Goal: Transaction & Acquisition: Purchase product/service

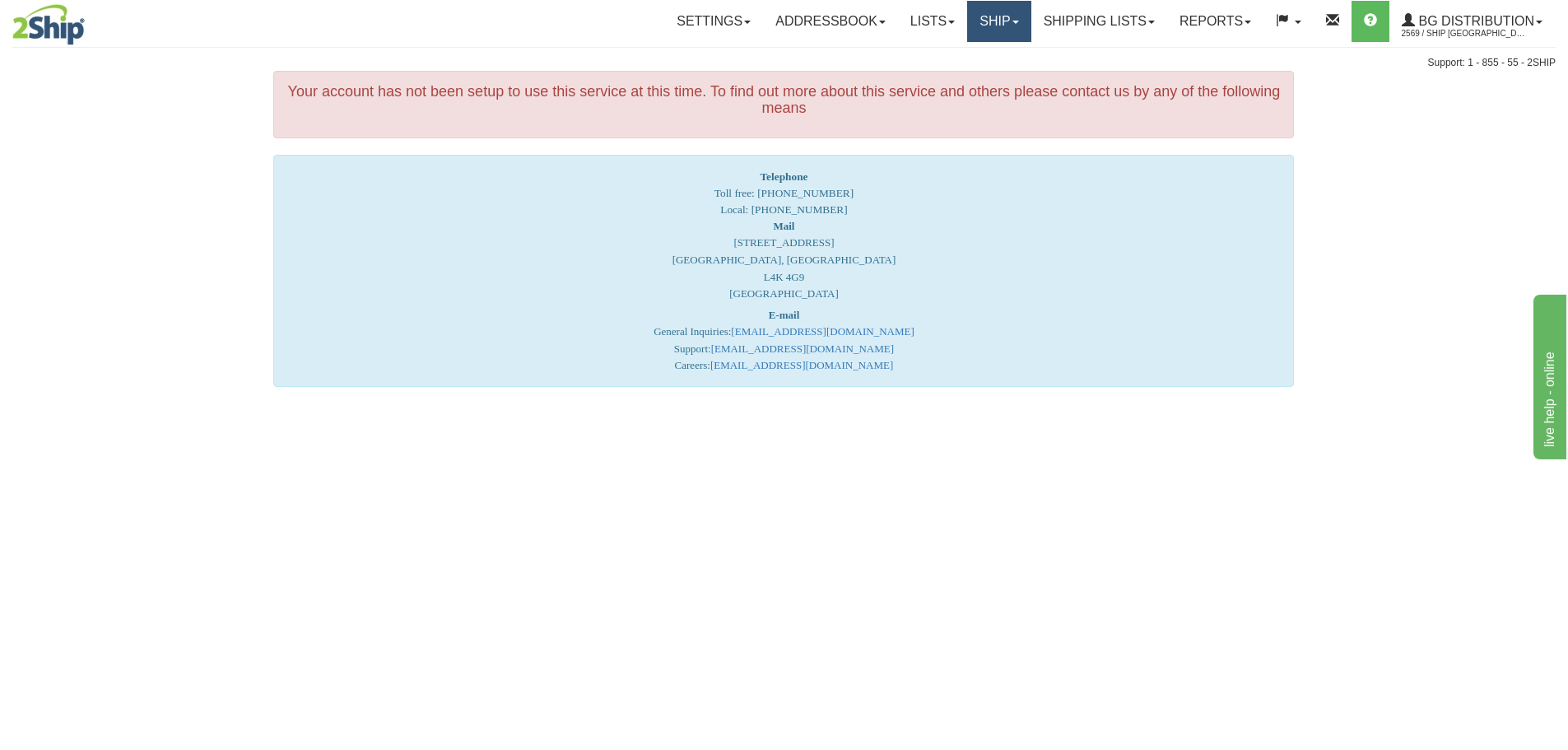
click at [985, 18] on link "Ship" at bounding box center [998, 21] width 63 height 41
click at [962, 58] on span "Ship Screen" at bounding box center [948, 57] width 63 height 13
click at [983, 22] on link "Ship" at bounding box center [998, 21] width 63 height 41
click at [958, 57] on span "Ship Screen" at bounding box center [948, 57] width 63 height 13
click at [1127, 580] on div "Toggle navigation Settings Shipping Preferences Fields Preferences New" at bounding box center [784, 375] width 1568 height 750
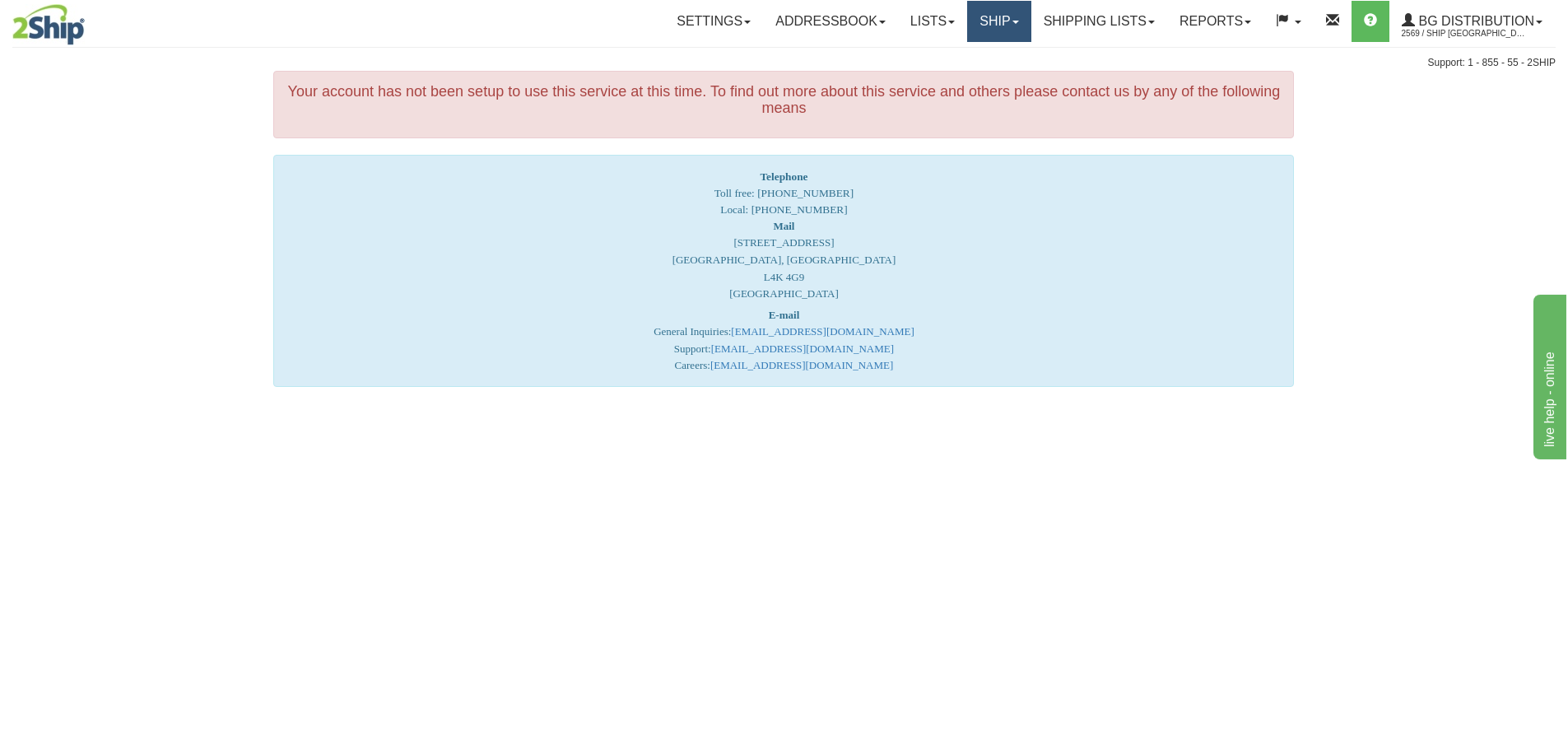
click at [987, 22] on link "Ship" at bounding box center [998, 21] width 63 height 41
click at [952, 64] on link "Ship Screen" at bounding box center [966, 57] width 130 height 21
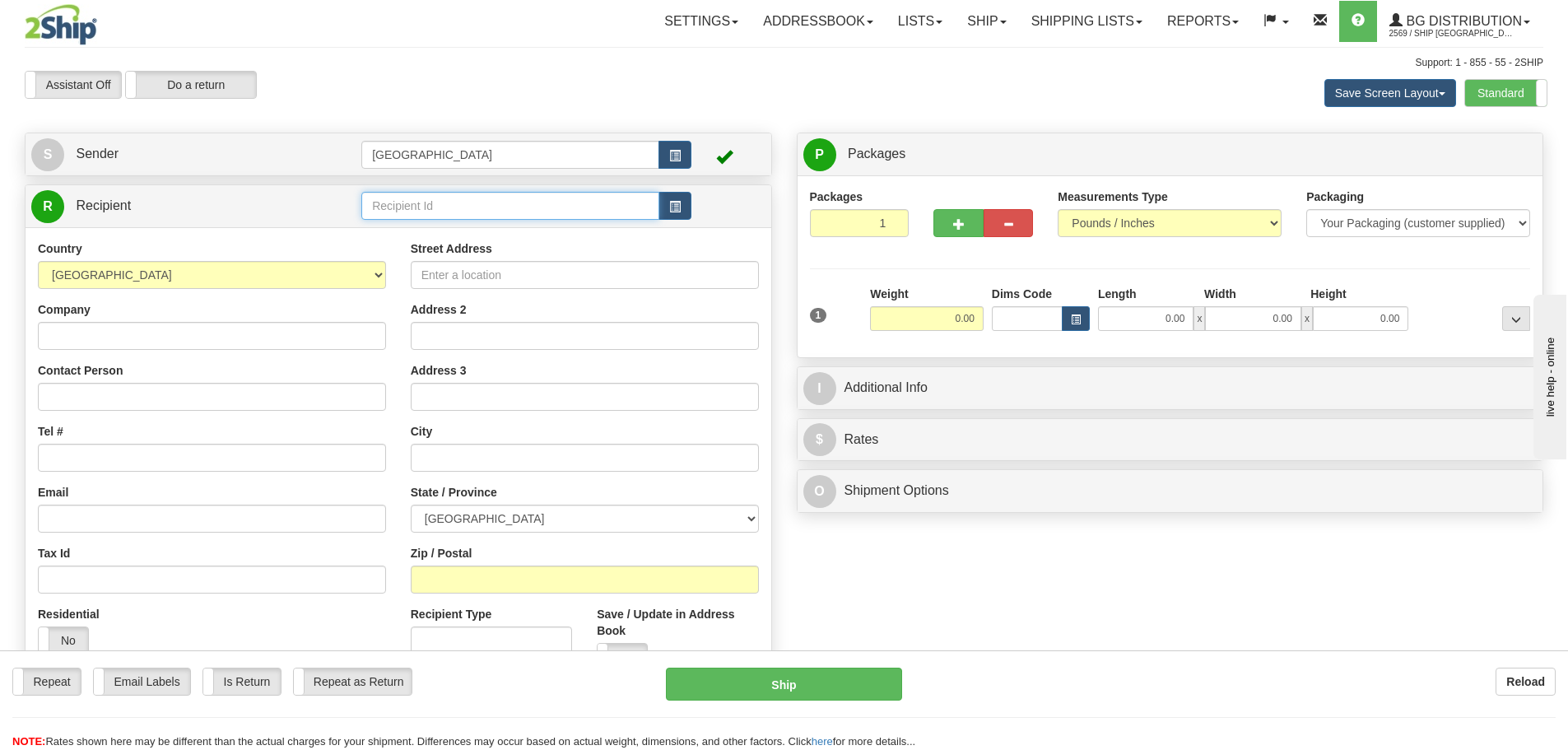
click at [390, 208] on input "text" at bounding box center [510, 206] width 298 height 28
click at [398, 229] on div "910698" at bounding box center [507, 231] width 282 height 18
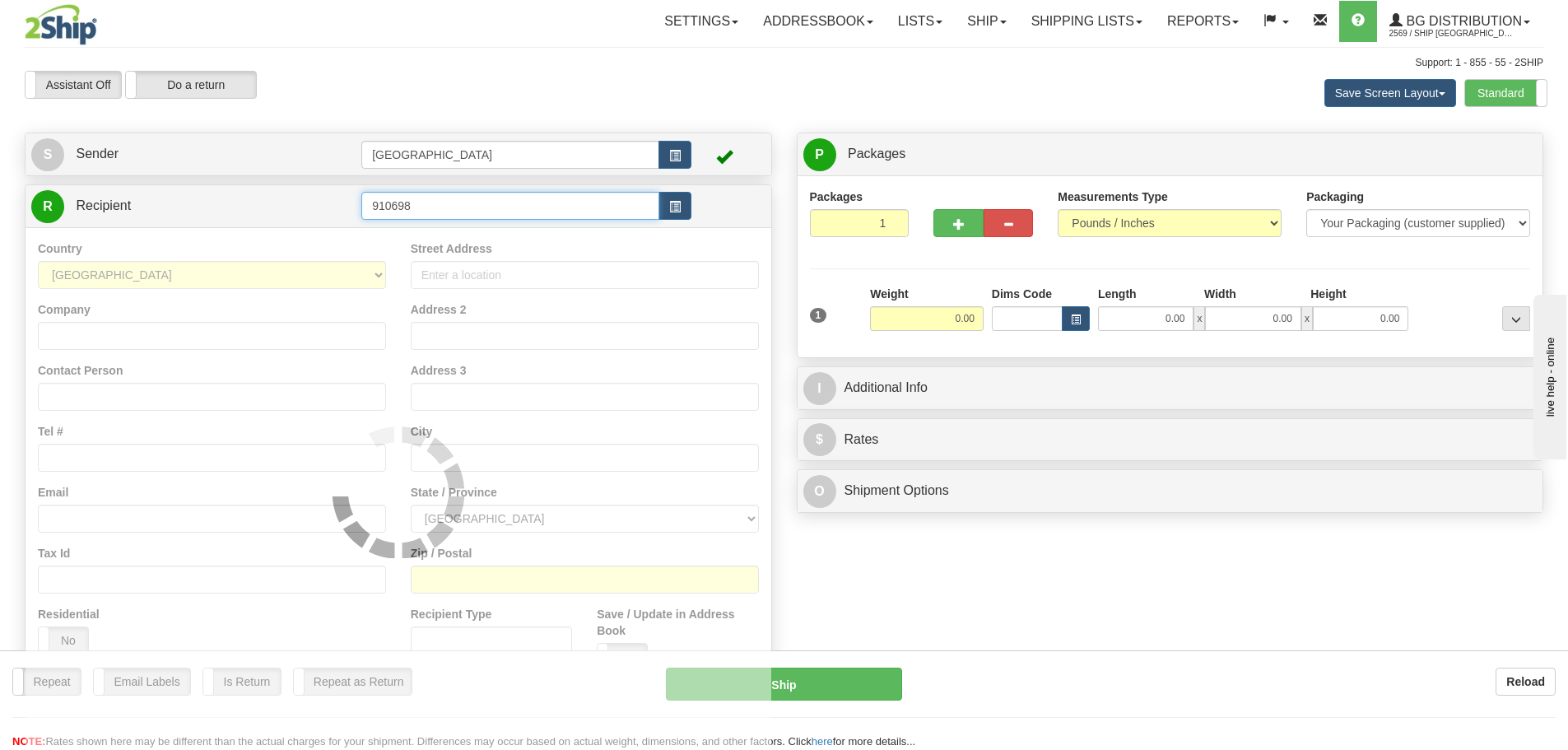
type input "910698"
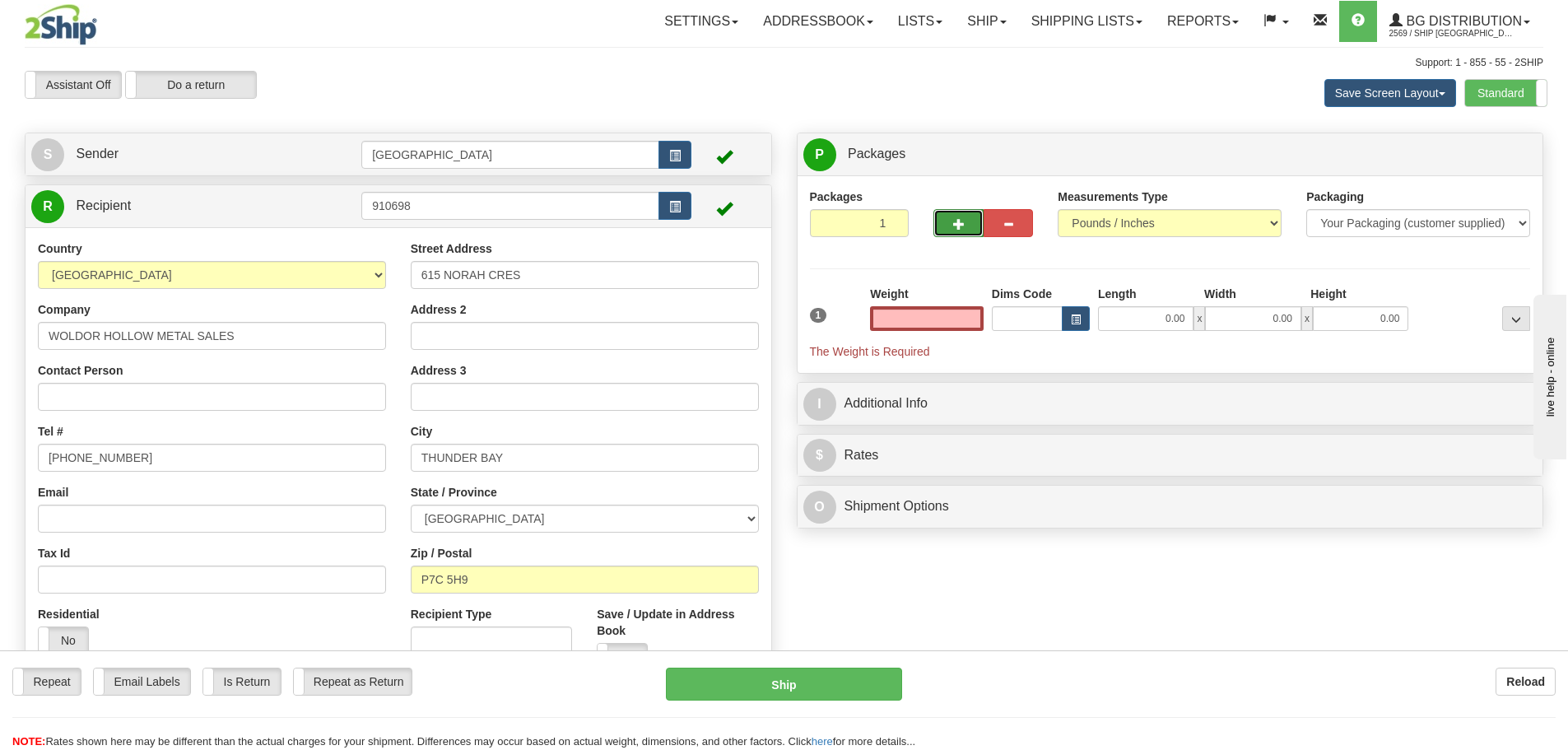
type input "0.00"
click at [960, 224] on span "button" at bounding box center [959, 224] width 12 height 11
type input "4"
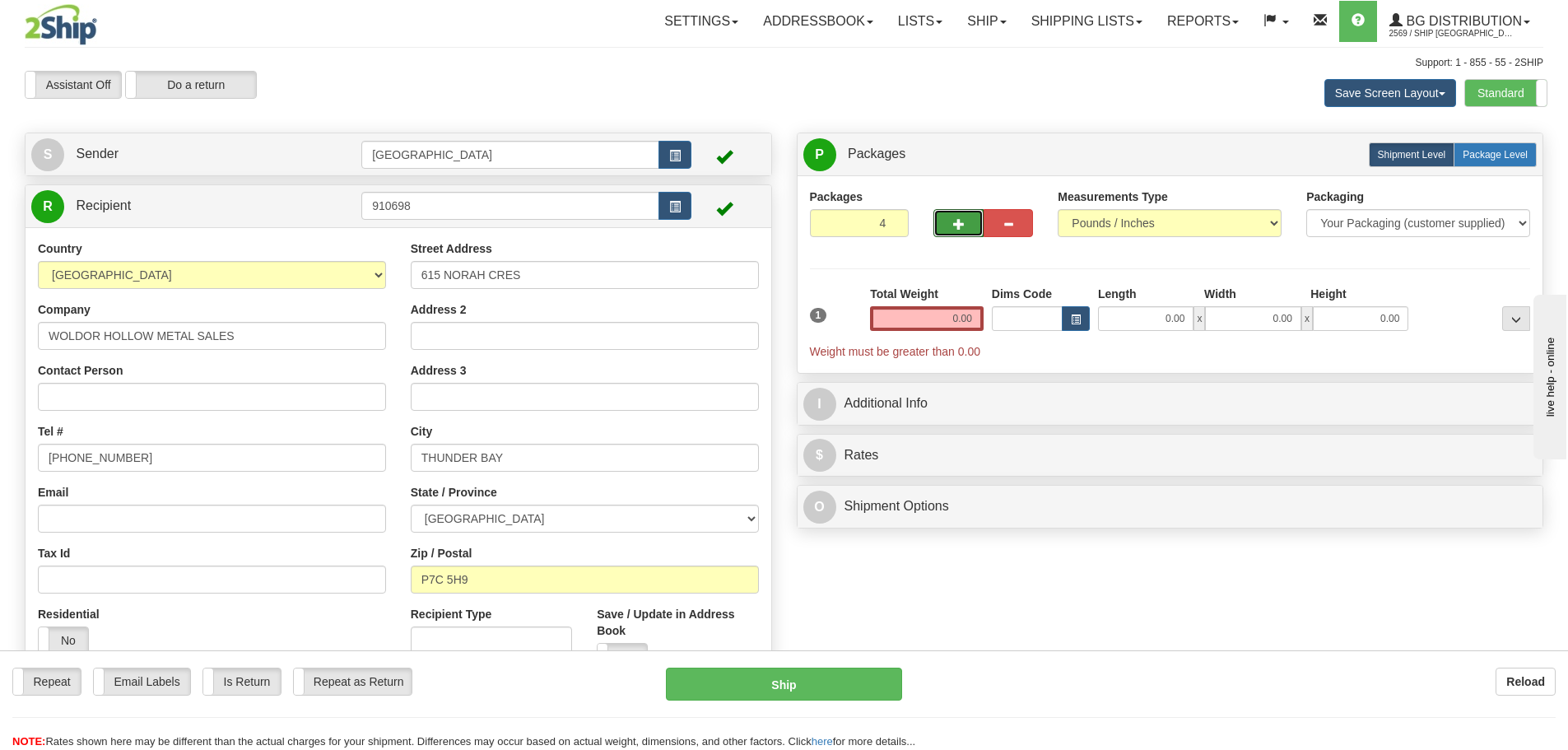
click at [1496, 155] on span "Package Level" at bounding box center [1495, 155] width 65 height 12
radio input "true"
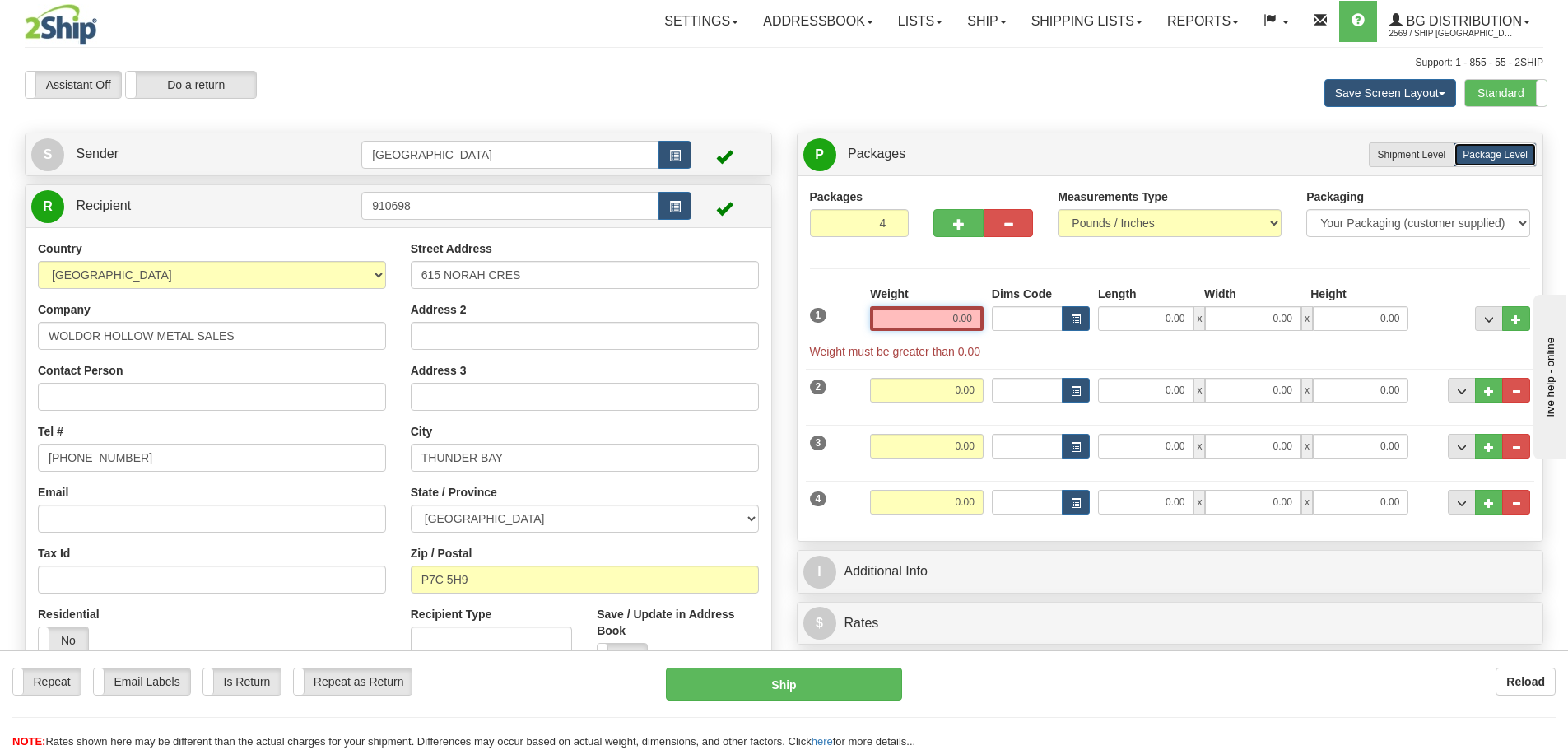
click at [968, 322] on input "0.00" at bounding box center [927, 318] width 114 height 25
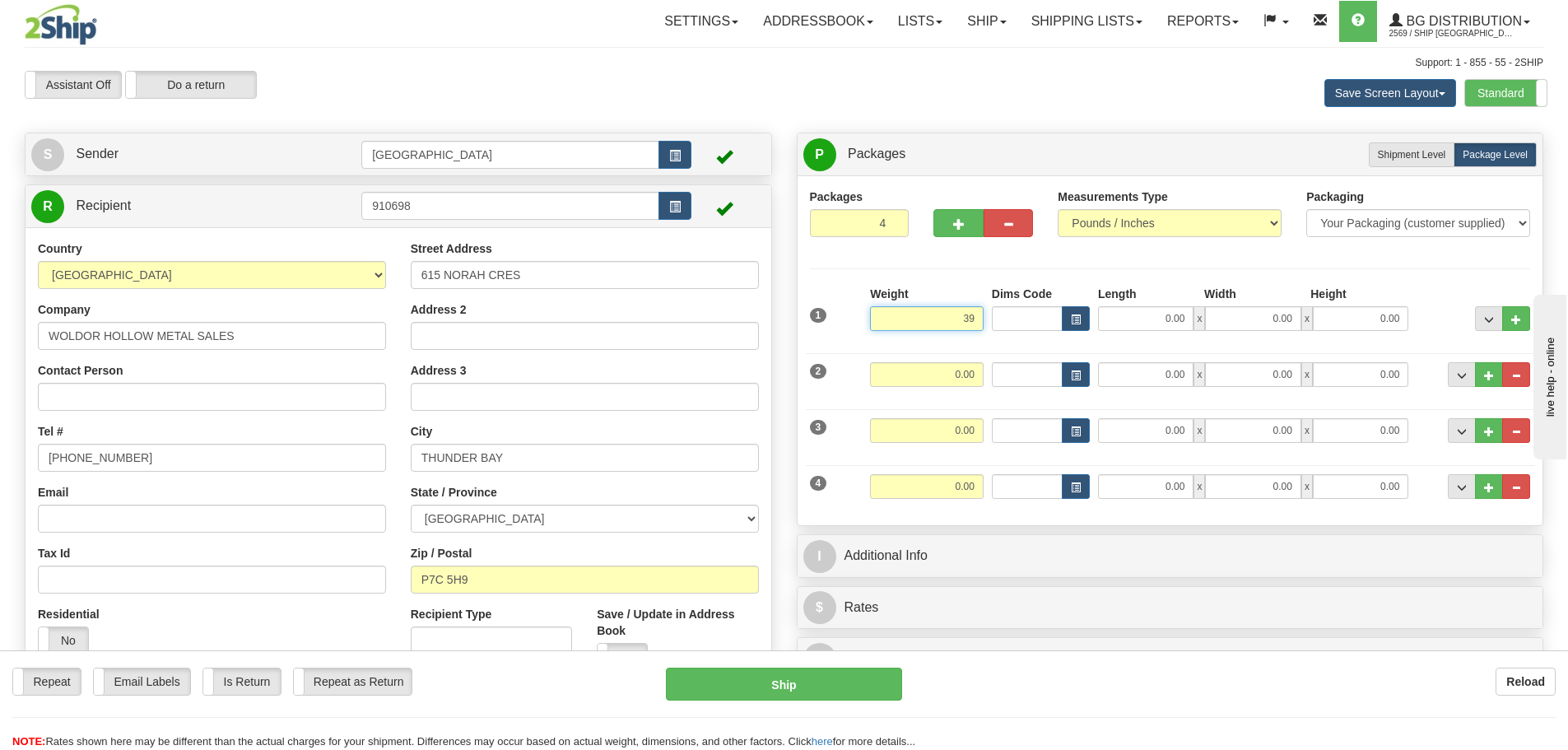
type input "39.00"
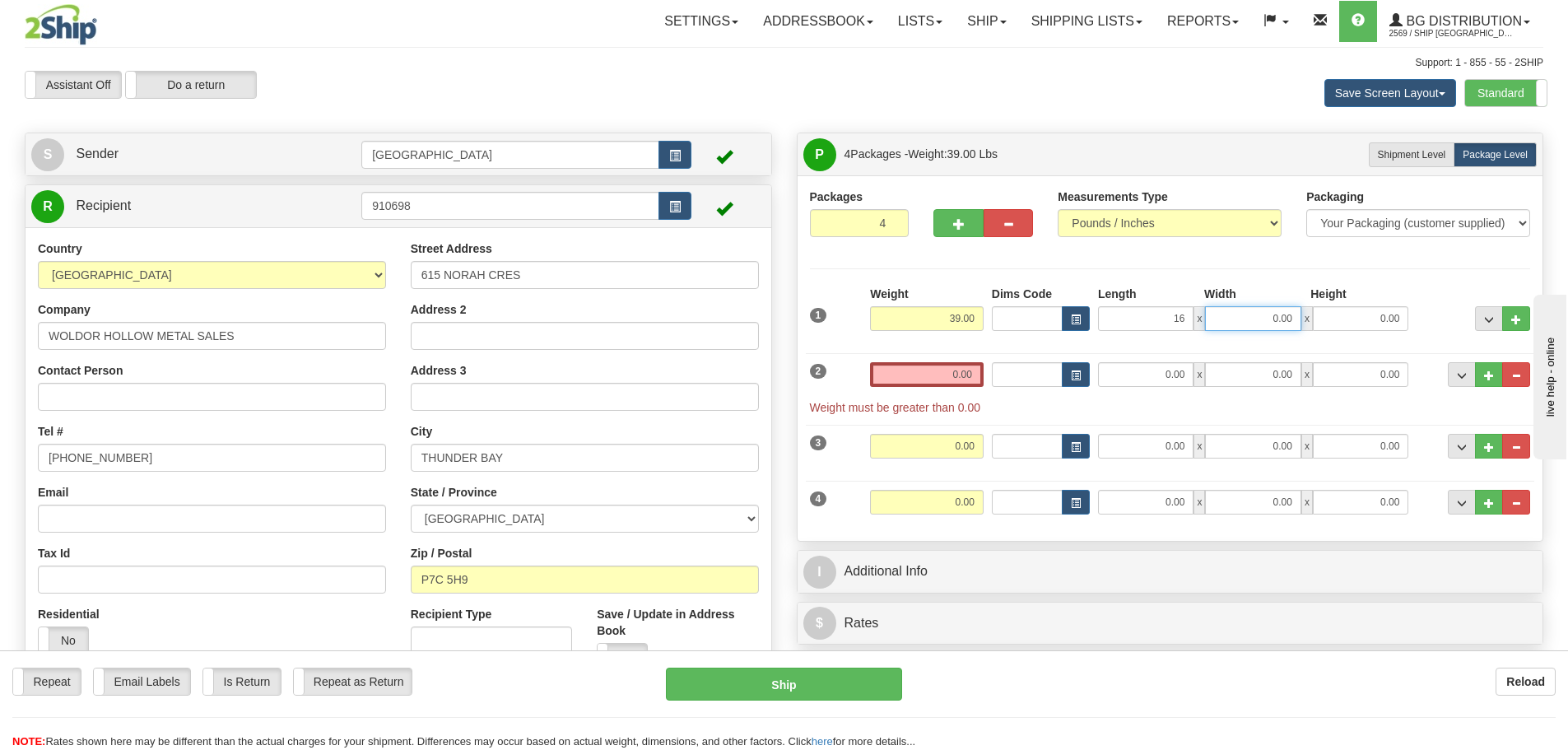
type input "16.00"
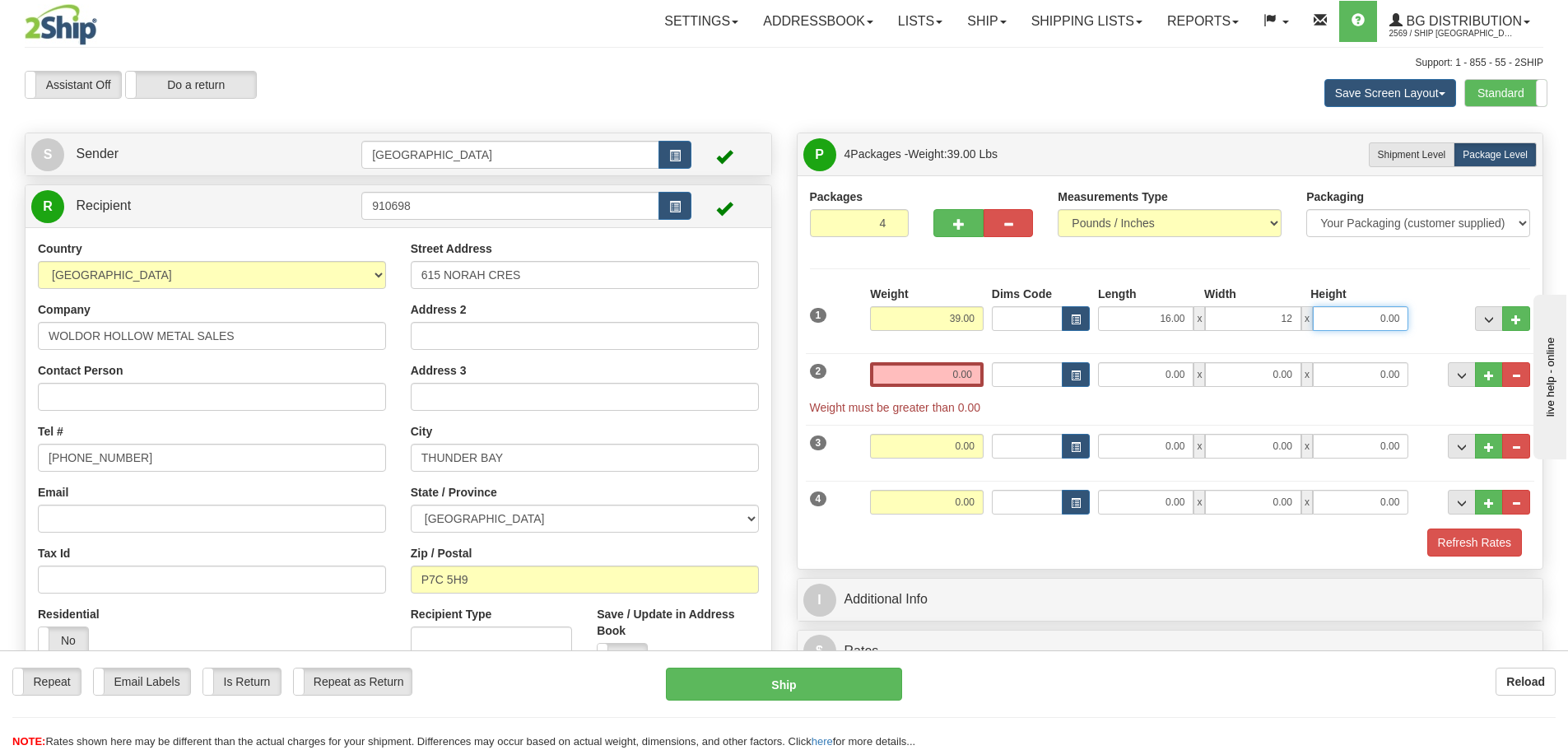
type input "12.00"
type input "10.00"
click at [975, 379] on input "0.00" at bounding box center [927, 374] width 114 height 25
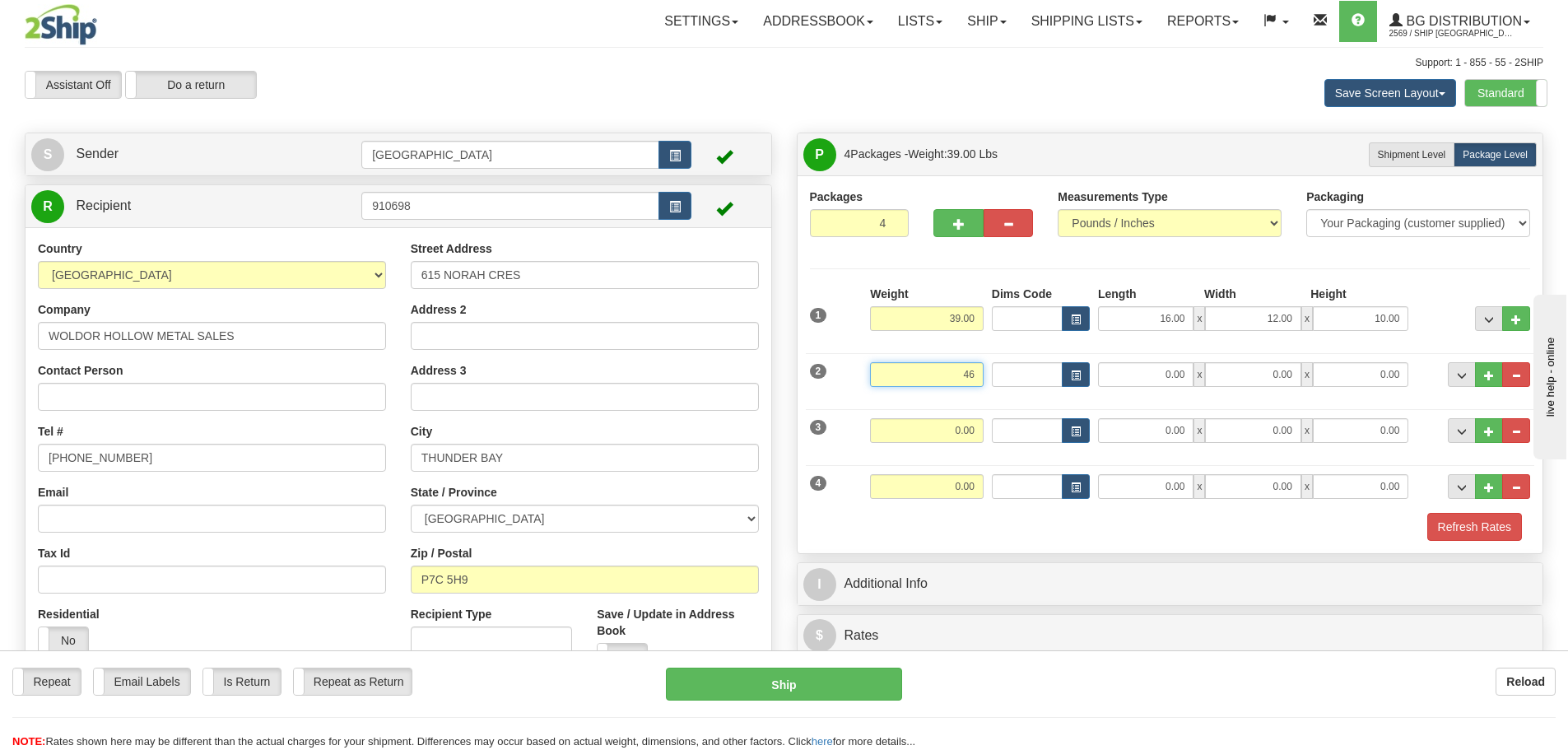
type input "46.00"
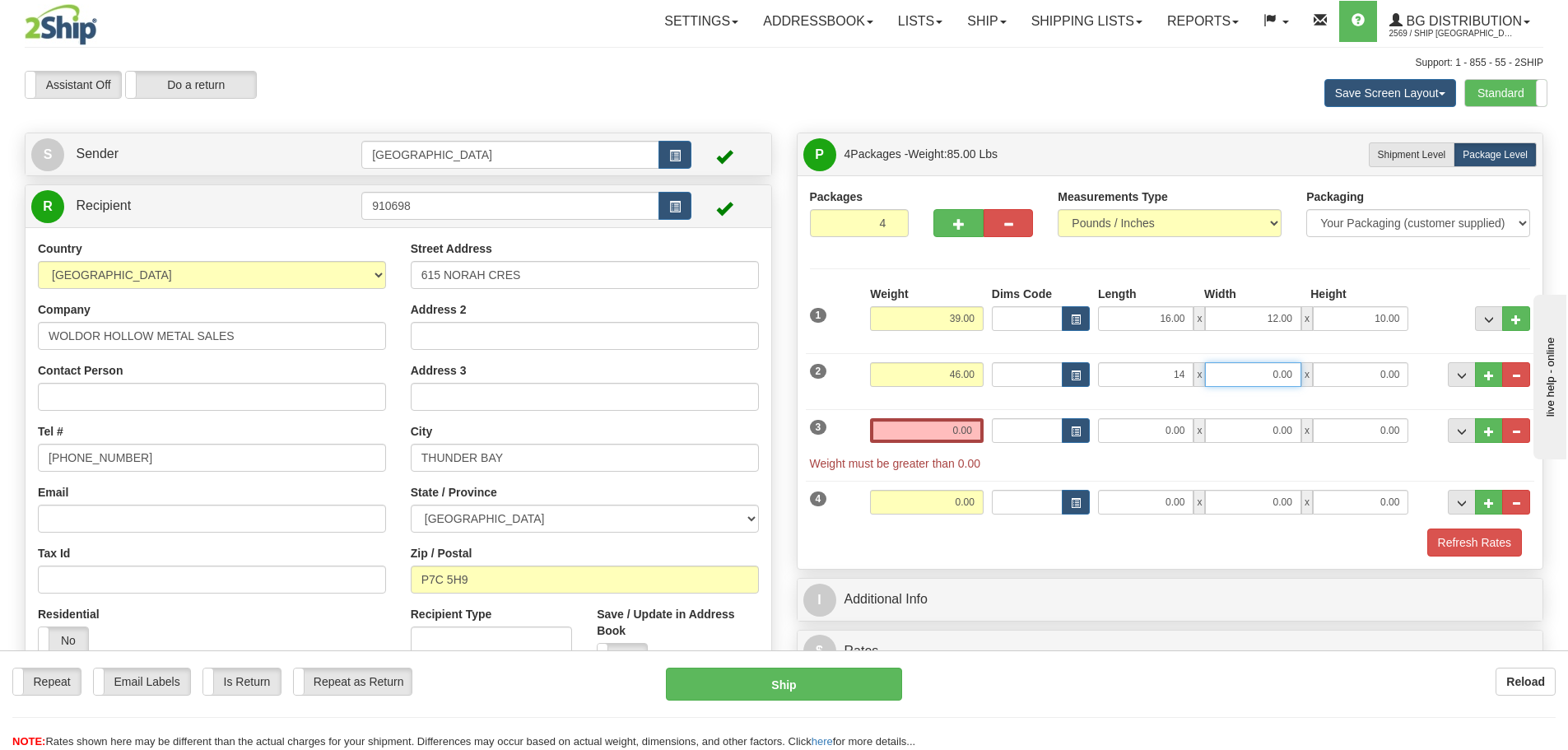
type input "14.00"
type input "9.00"
click at [975, 431] on input "0.00" at bounding box center [927, 430] width 114 height 25
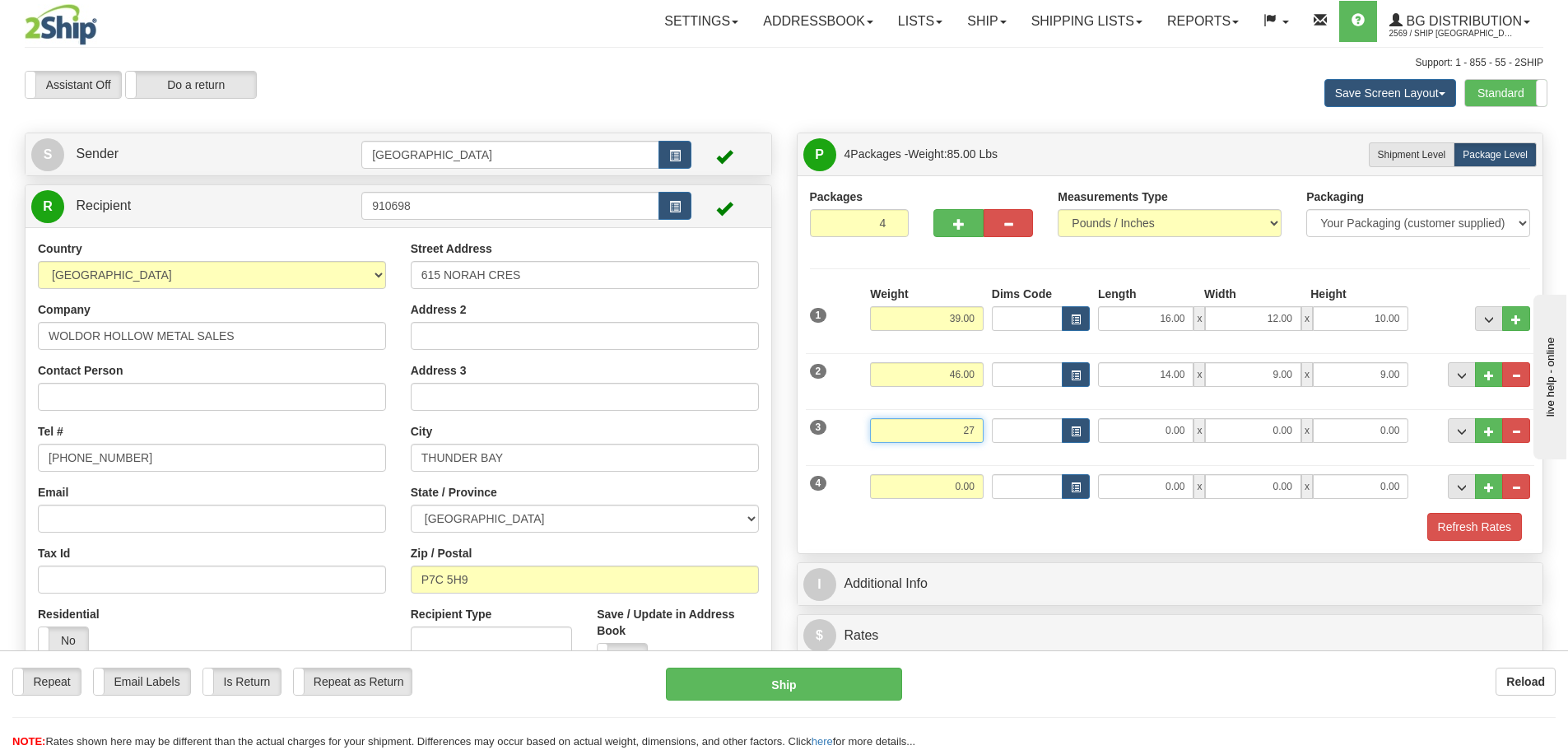
type input "27.00"
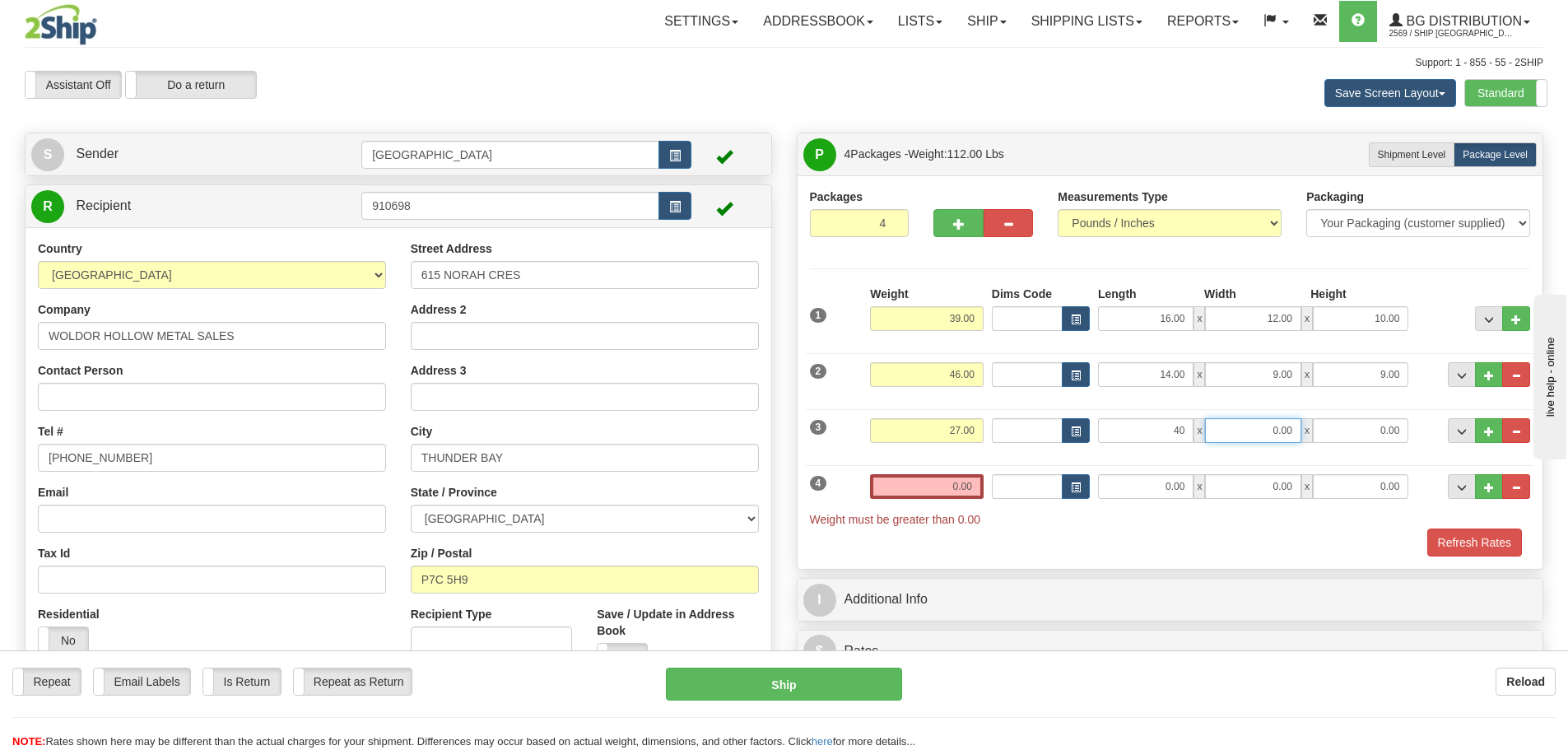
type input "40.00"
type input "11.00"
type input "12.00"
click at [971, 487] on input "0.00" at bounding box center [927, 486] width 114 height 25
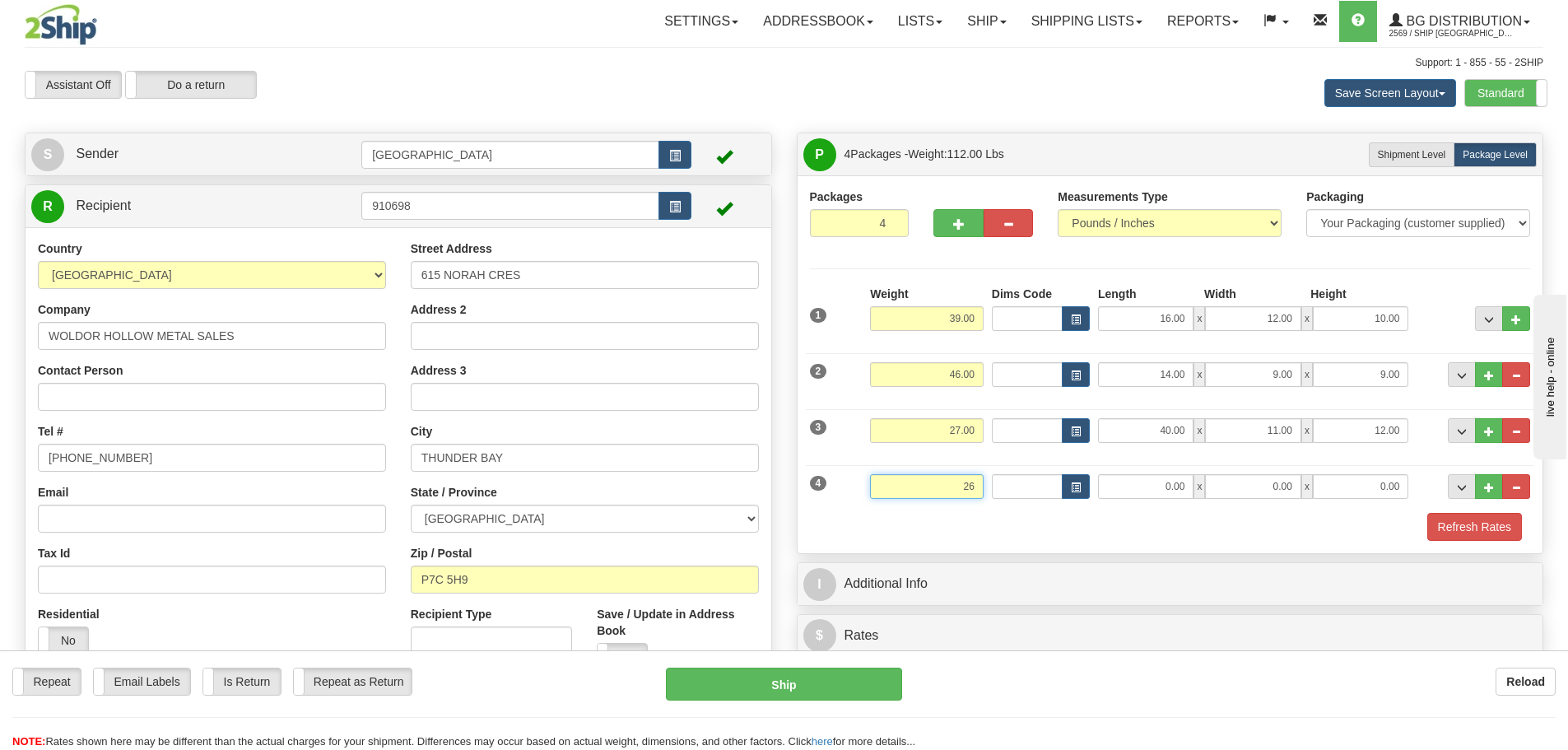
type input "26.00"
click at [1182, 488] on input "0.00" at bounding box center [1145, 486] width 95 height 25
type input "96.00"
type input "4.00"
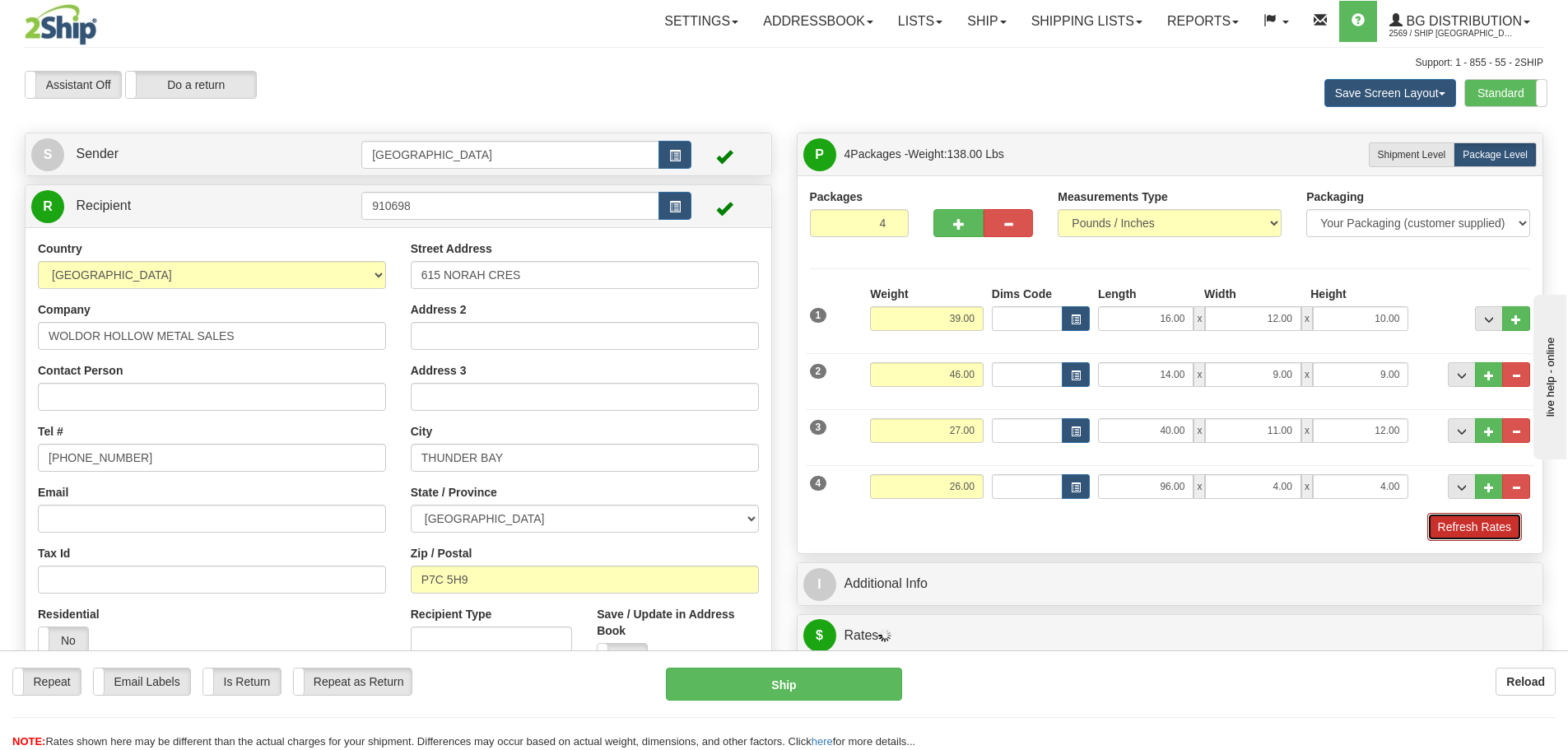
click at [1459, 527] on button "Refresh Rates" at bounding box center [1474, 527] width 95 height 28
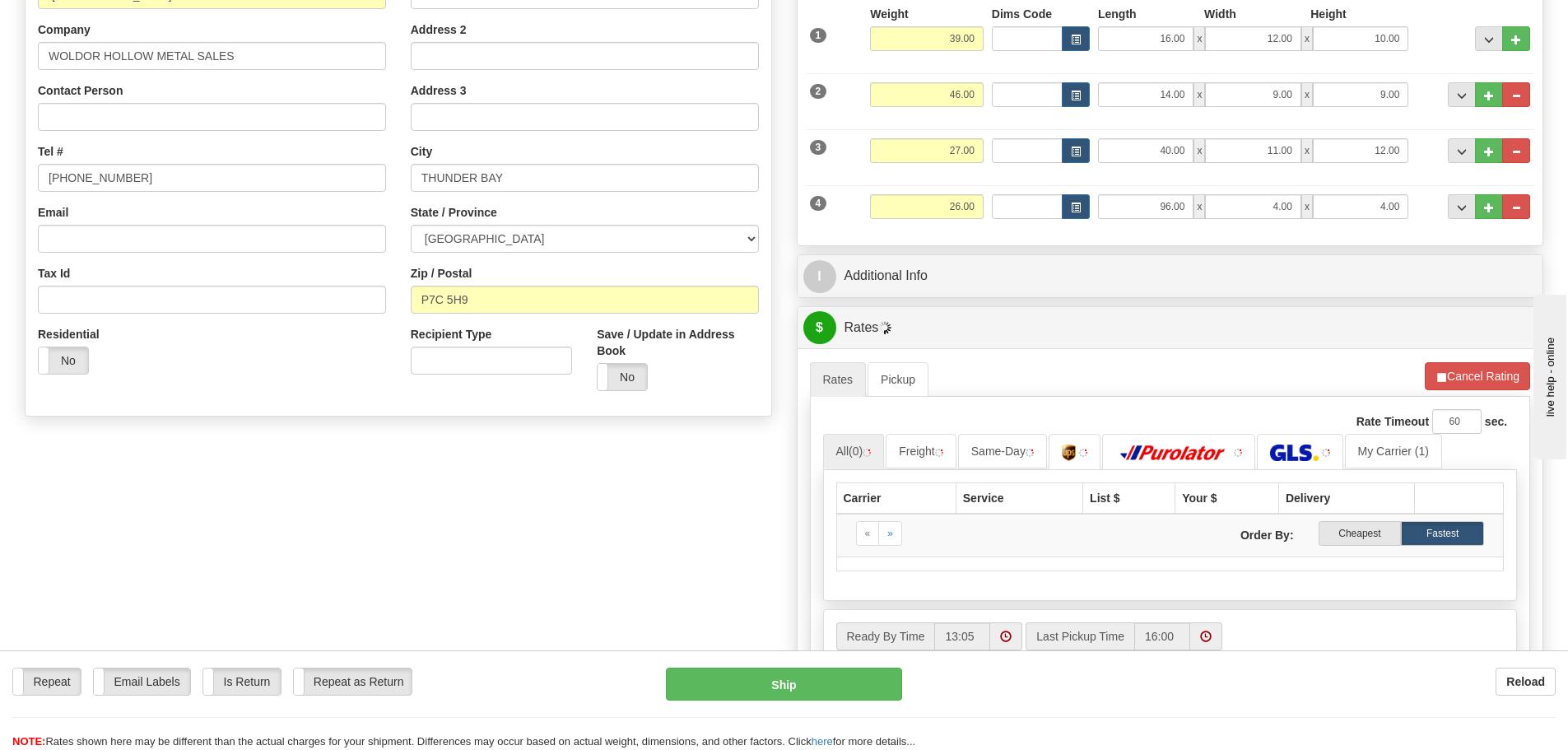
scroll to position [329, 0]
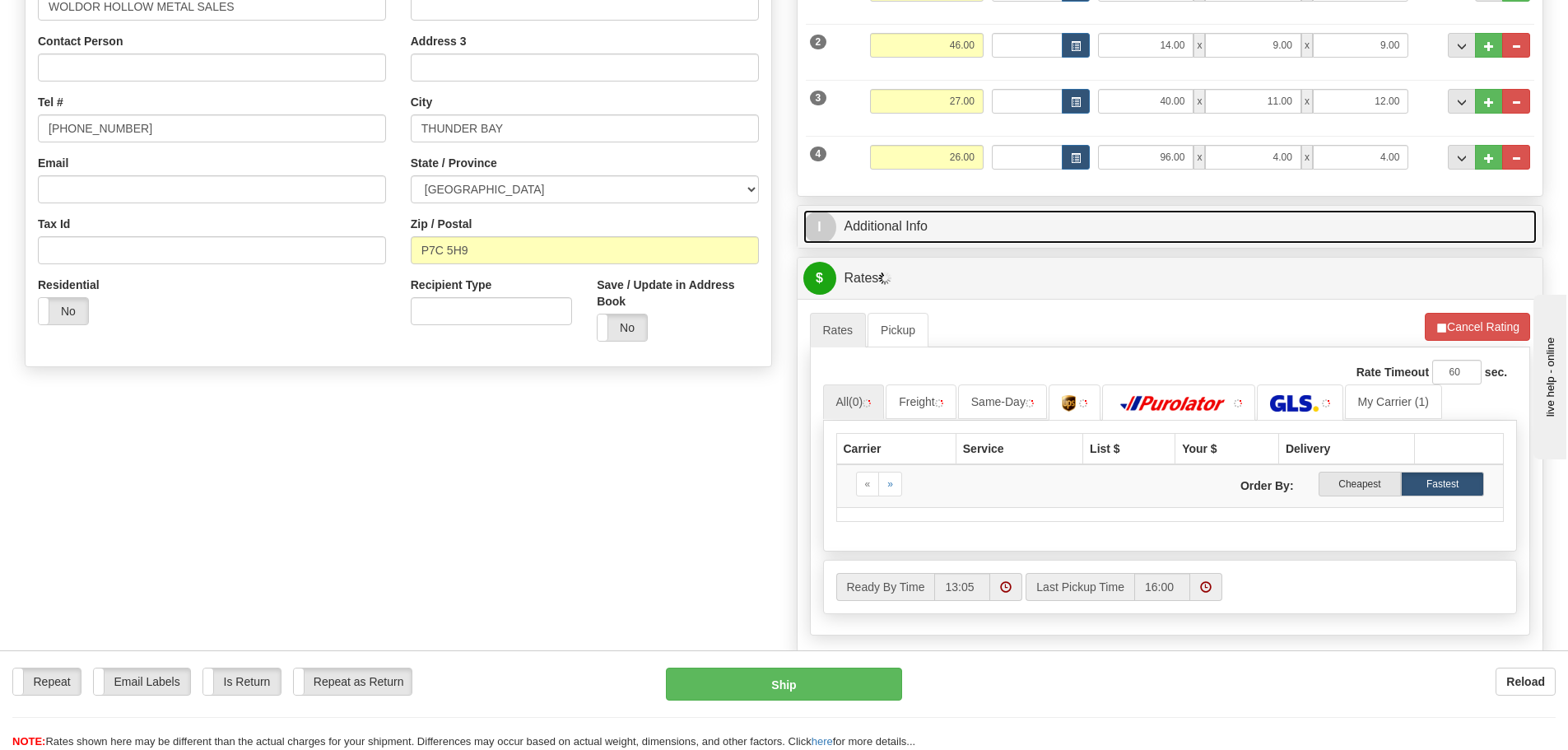
click at [1072, 216] on link "I Additional Info" at bounding box center [1170, 227] width 734 height 34
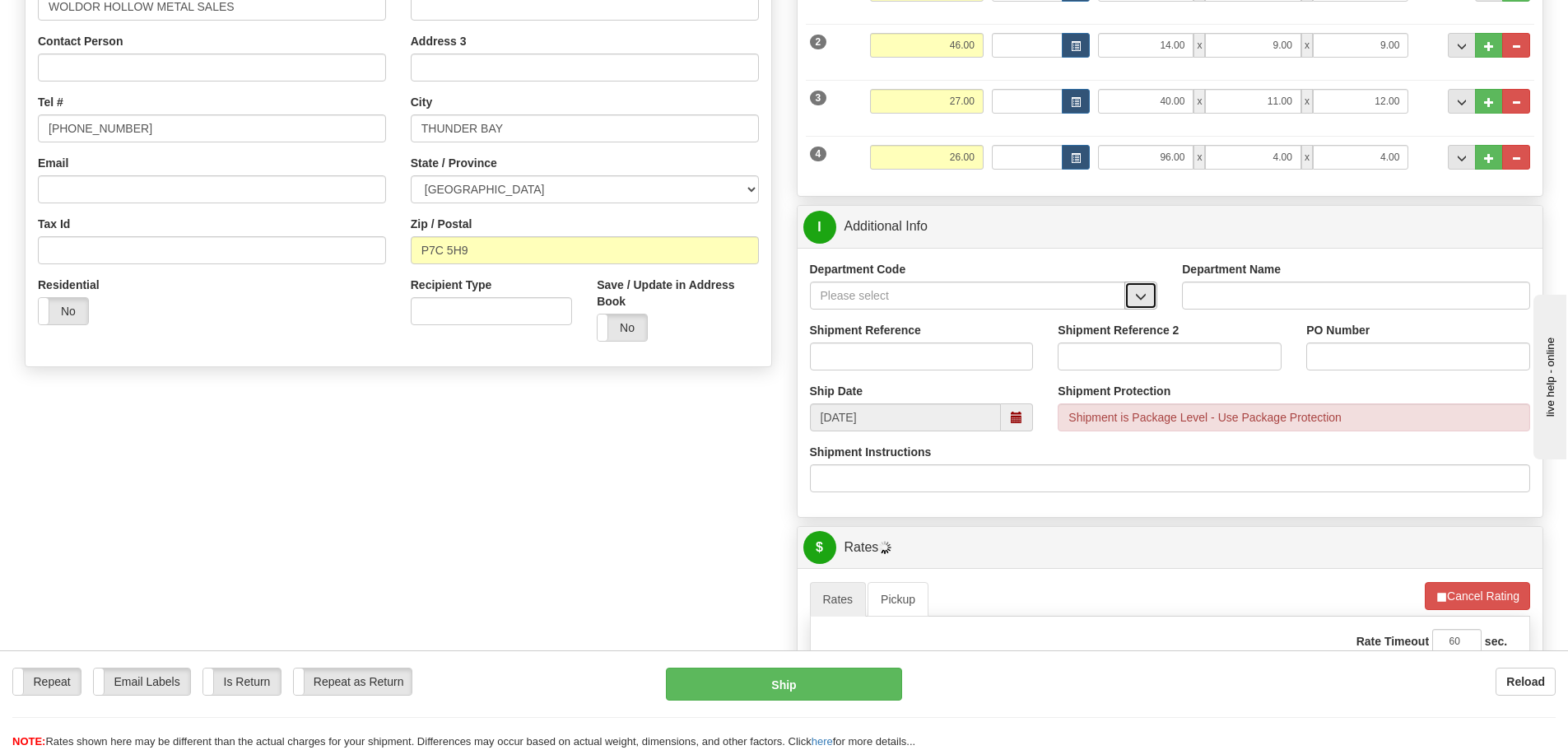
click at [1136, 294] on span "button" at bounding box center [1141, 296] width 12 height 11
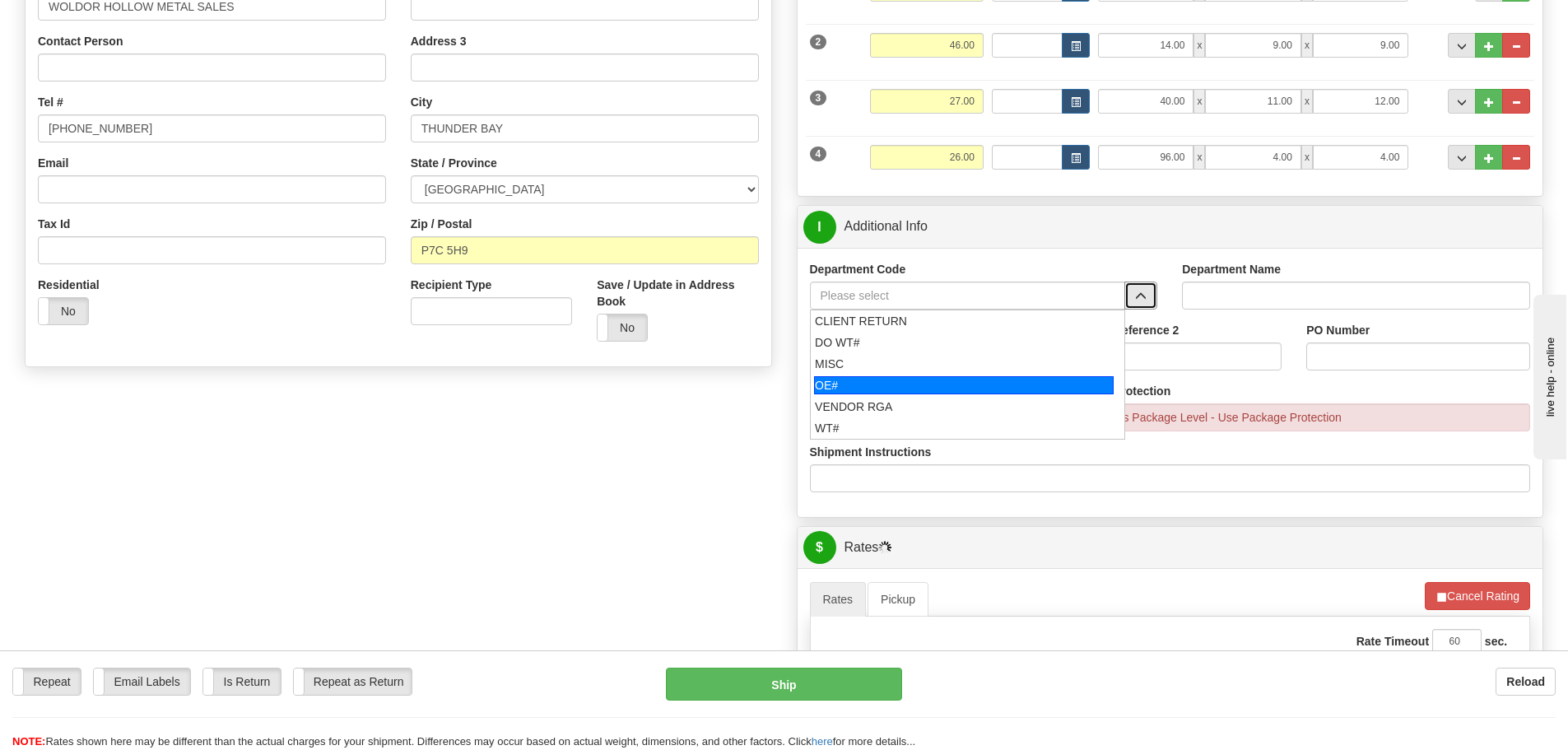
click at [868, 385] on div "OE#" at bounding box center [964, 385] width 300 height 18
type input "OE#"
type input "ORDERS"
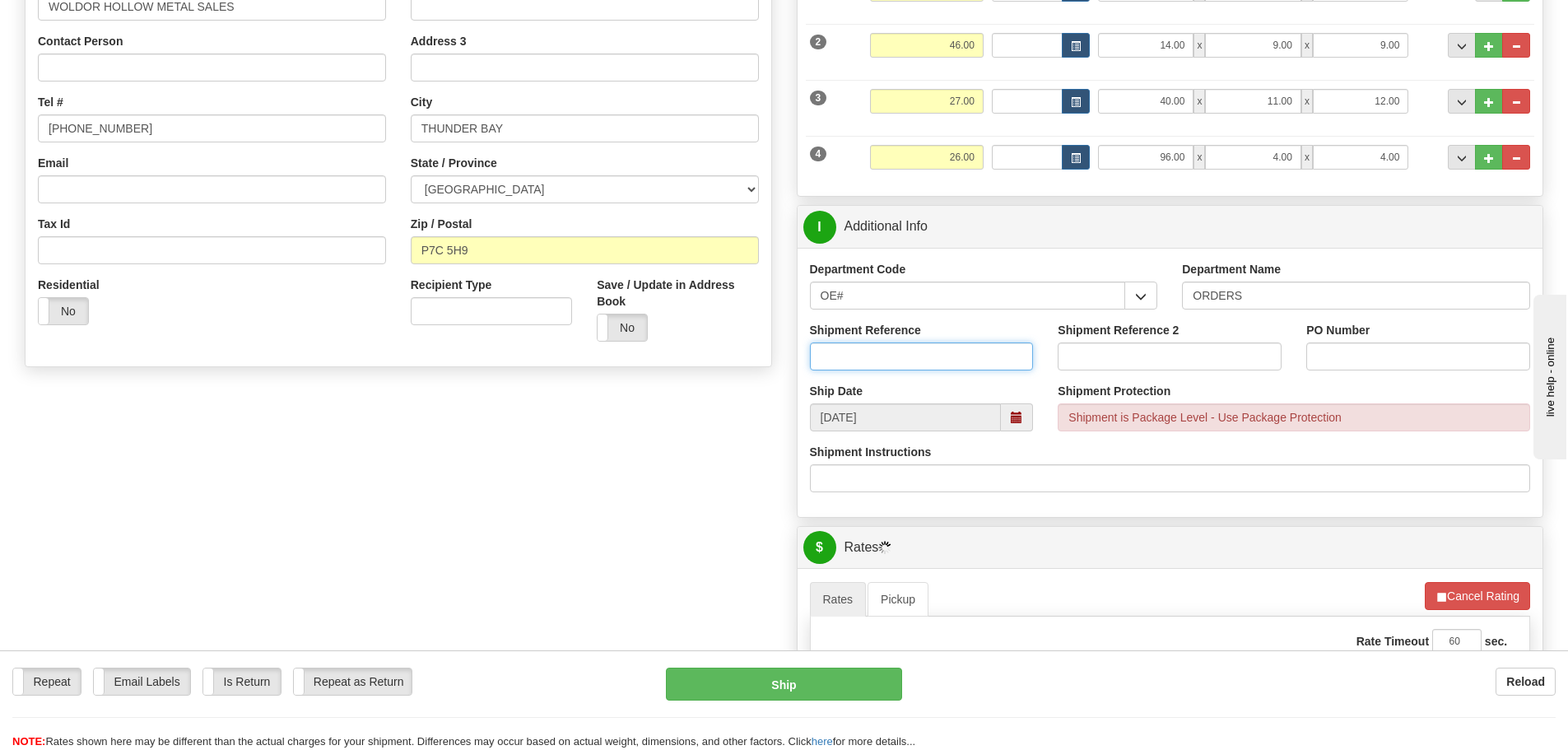
click at [944, 353] on input "Shipment Reference" at bounding box center [922, 356] width 224 height 28
type input "90041040-00"
click at [1333, 351] on input "PO Number" at bounding box center [1418, 356] width 224 height 28
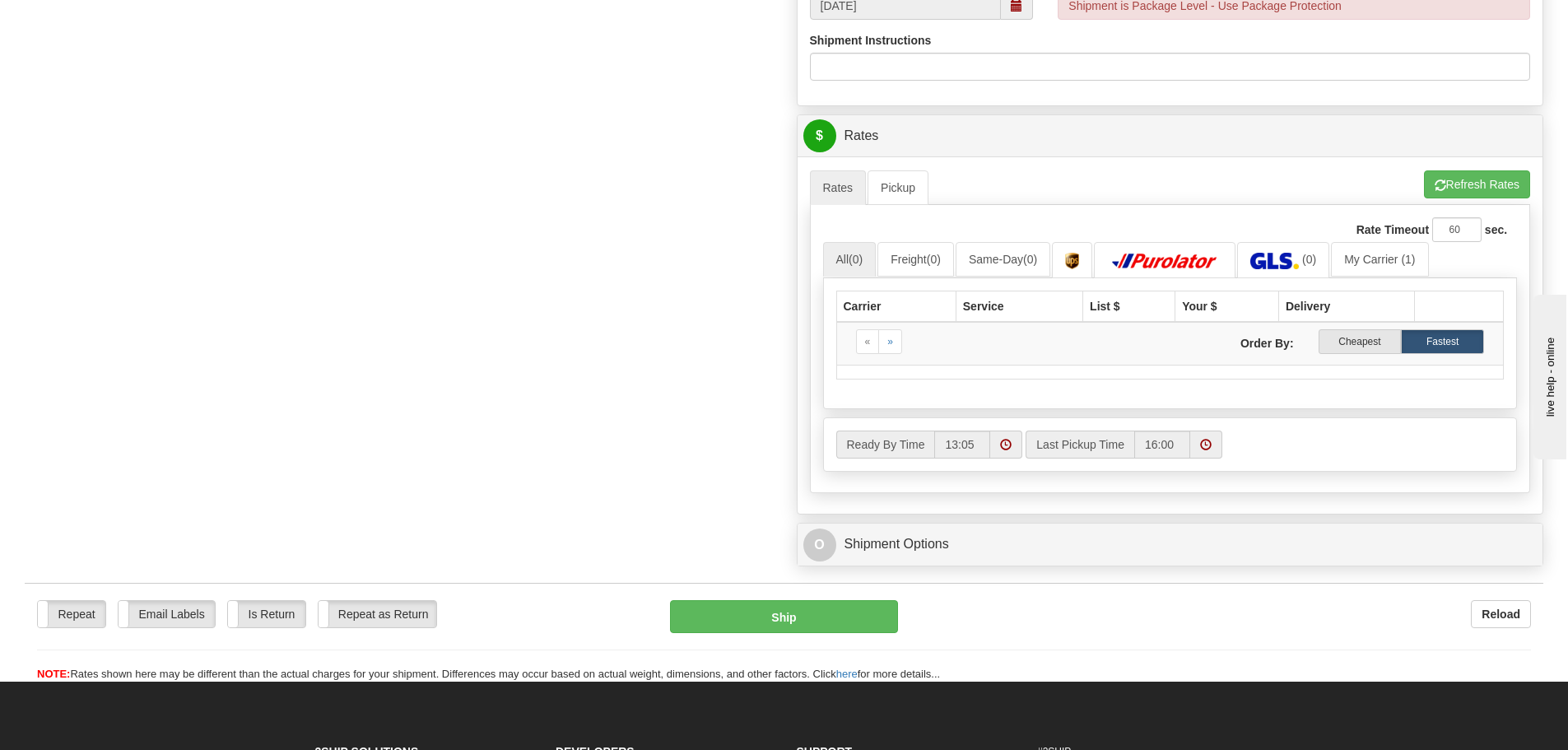
scroll to position [659, 0]
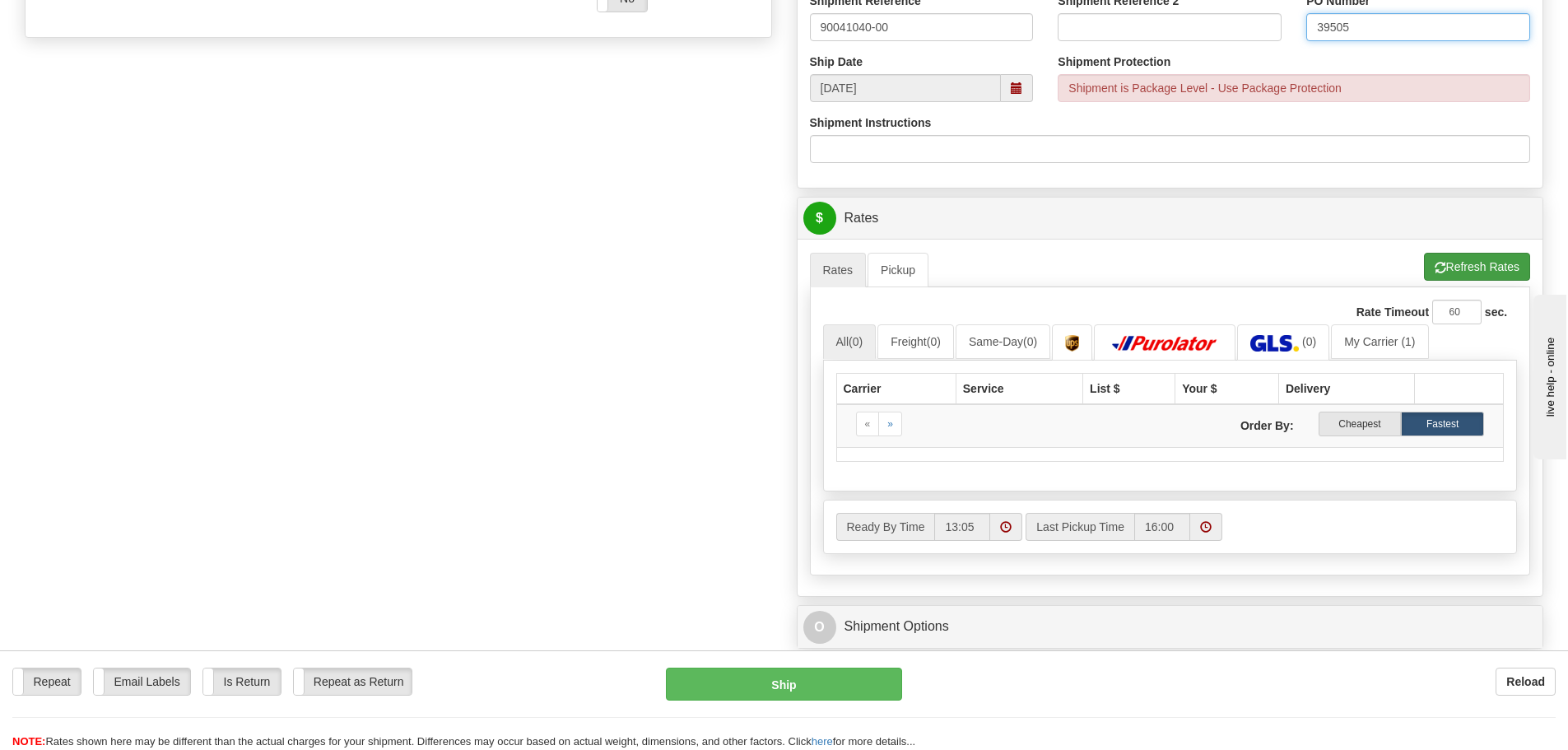
type input "39505"
click at [1470, 267] on button "Refresh Rates" at bounding box center [1477, 267] width 106 height 28
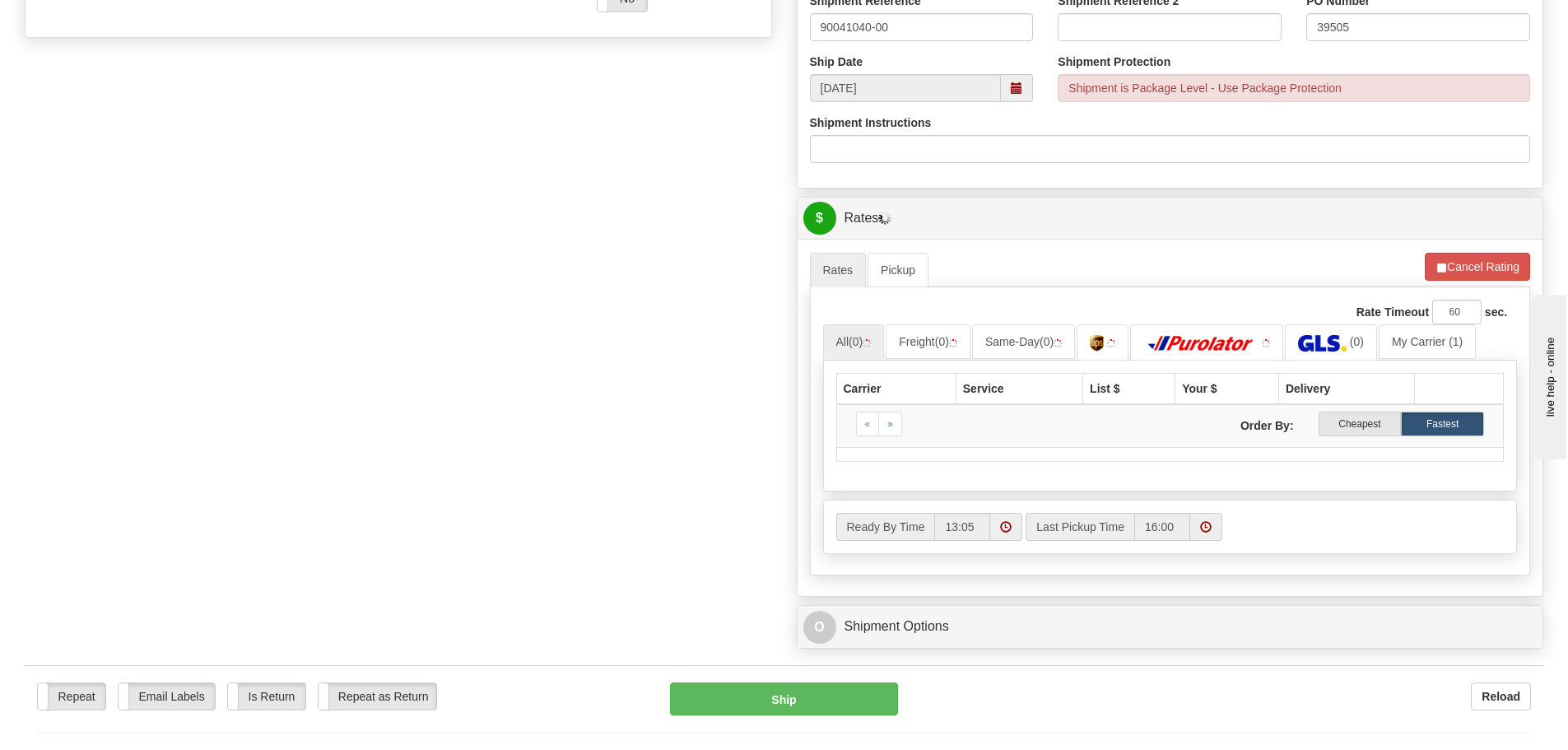
click at [1200, 645] on div "O Shipment Options" at bounding box center [1171, 627] width 746 height 42
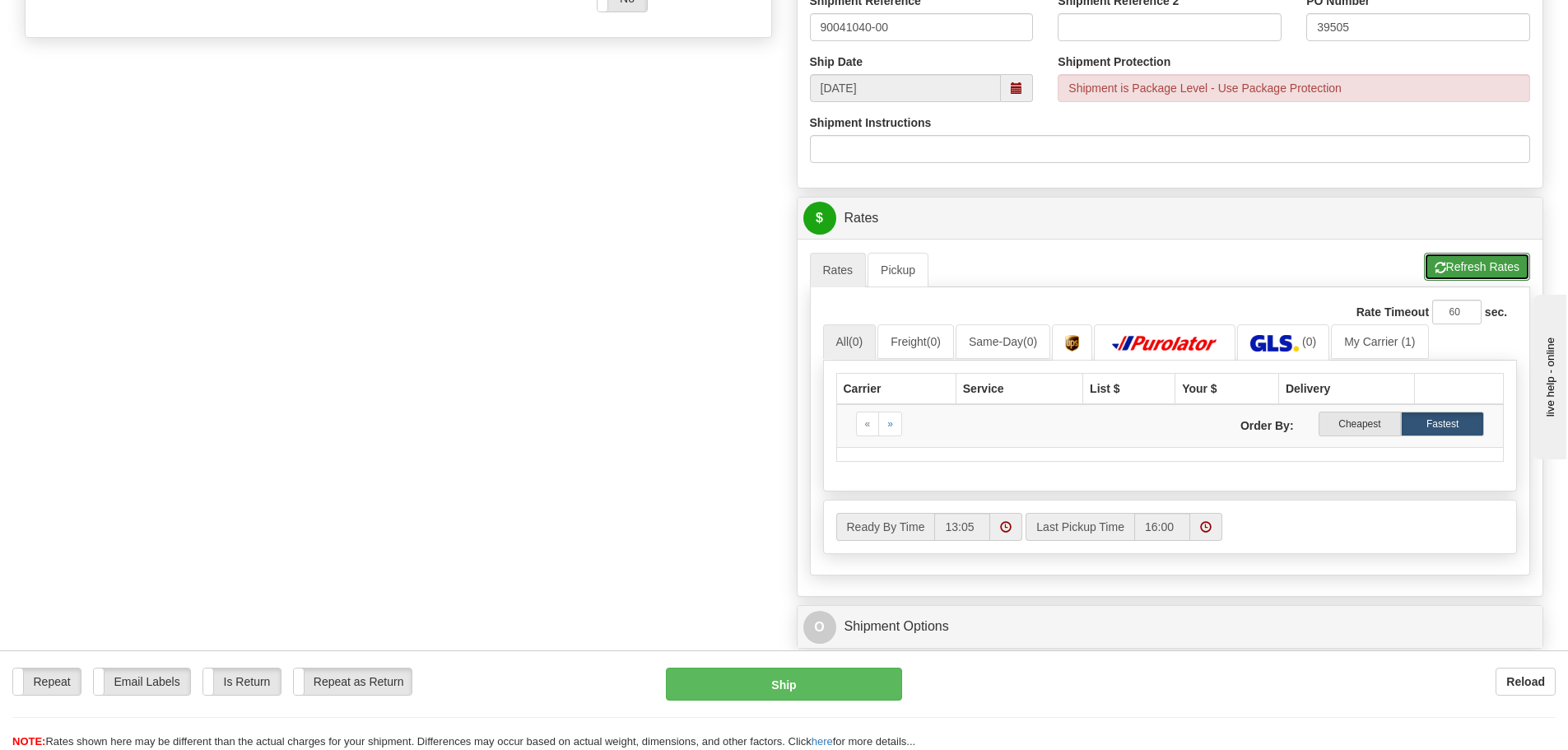
click at [1467, 266] on button "Refresh Rates" at bounding box center [1477, 267] width 106 height 28
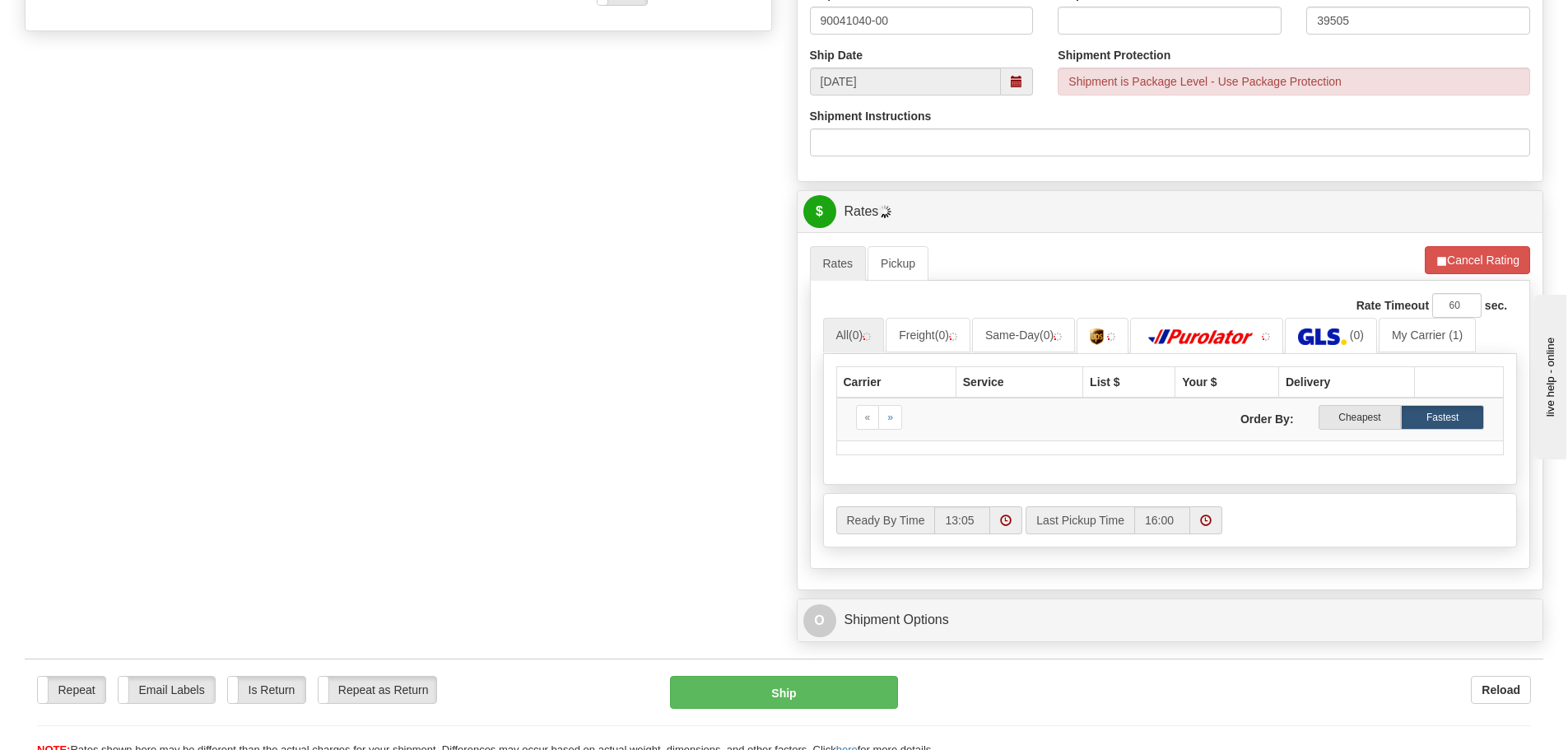
scroll to position [741, 0]
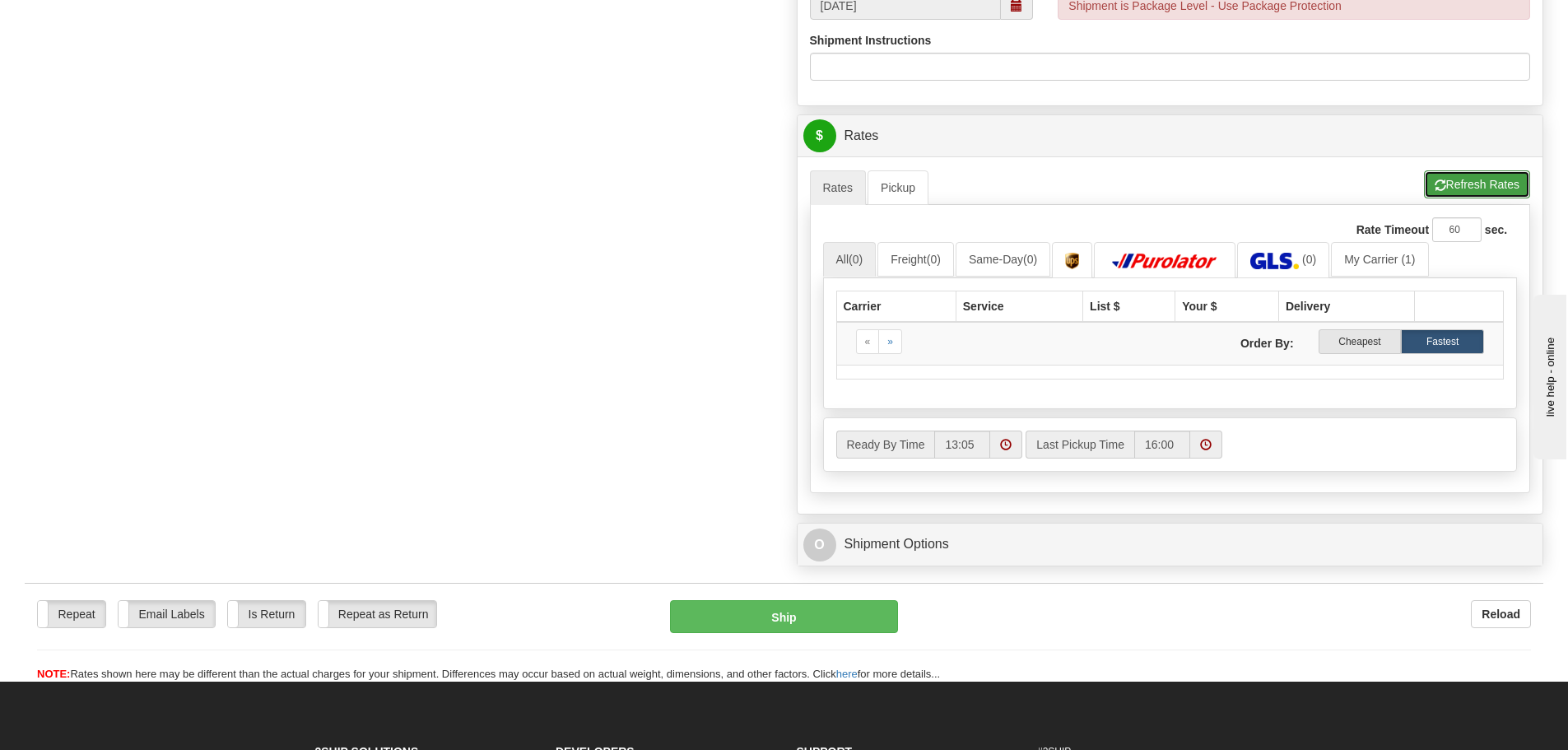
click at [1463, 183] on button "Refresh Rates" at bounding box center [1477, 184] width 106 height 28
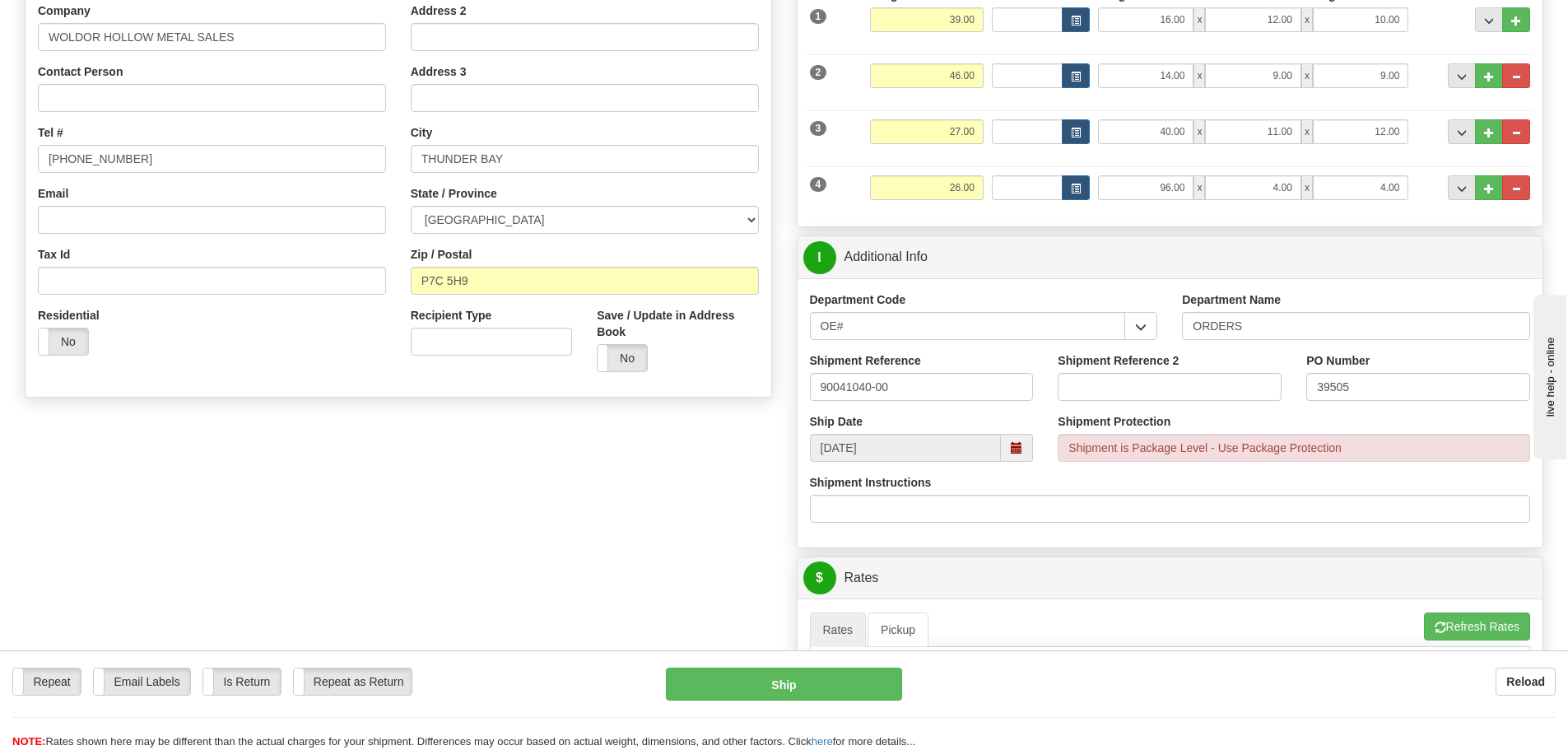
scroll to position [0, 0]
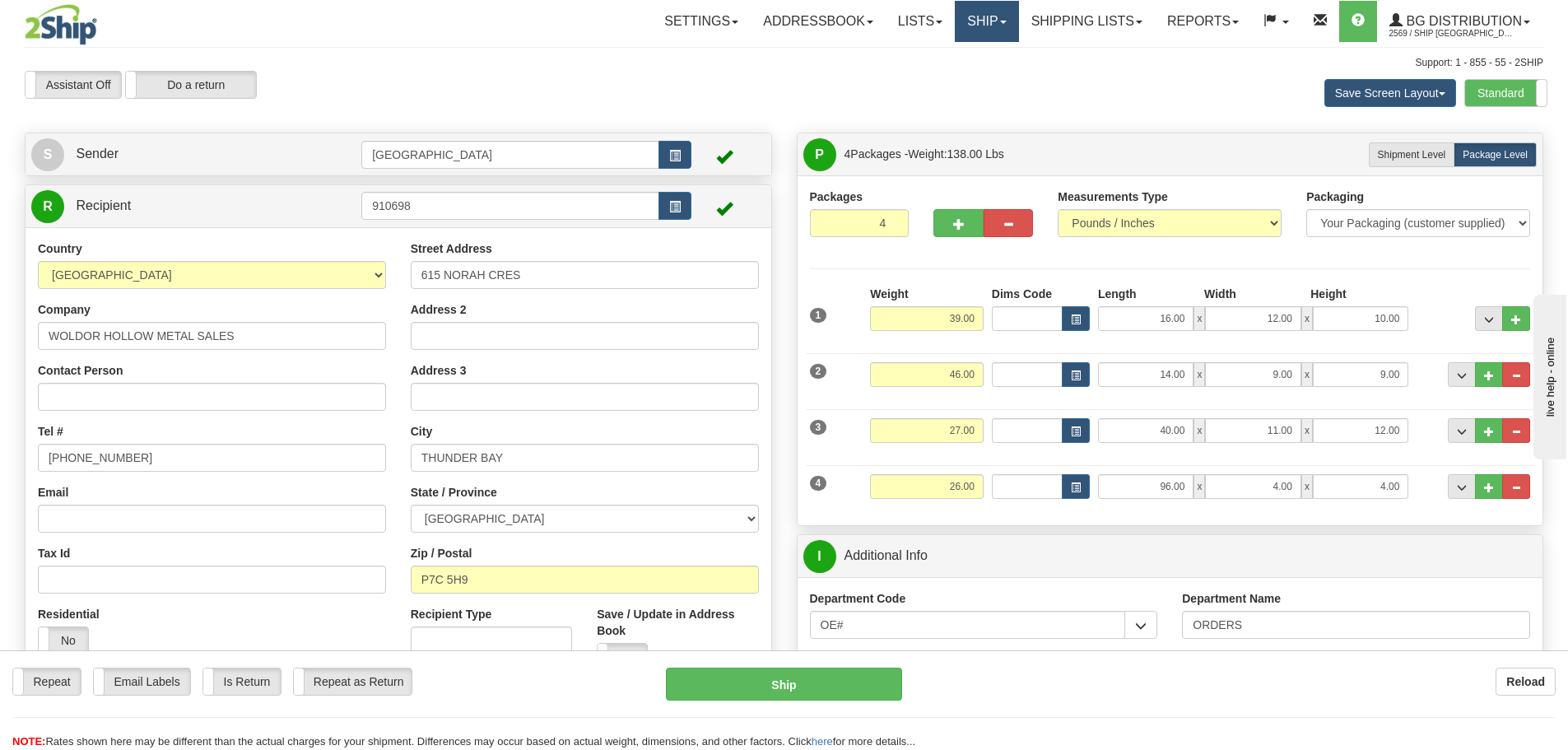
click at [980, 19] on link "Ship" at bounding box center [986, 21] width 63 height 41
click at [953, 61] on span "Ship Screen" at bounding box center [936, 57] width 63 height 13
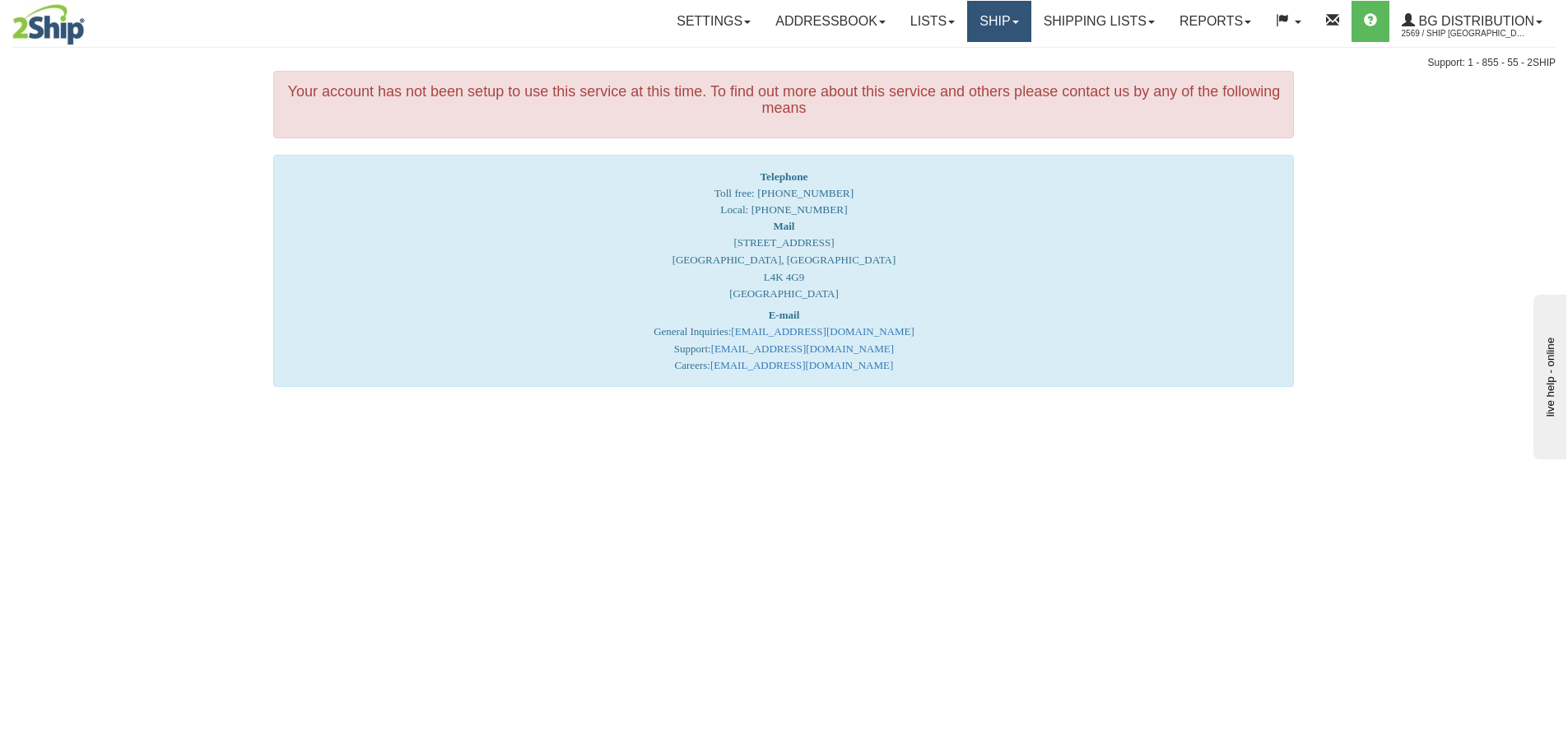
click at [982, 21] on link "Ship" at bounding box center [998, 21] width 63 height 41
click at [972, 61] on span "Ship Screen" at bounding box center [948, 57] width 63 height 13
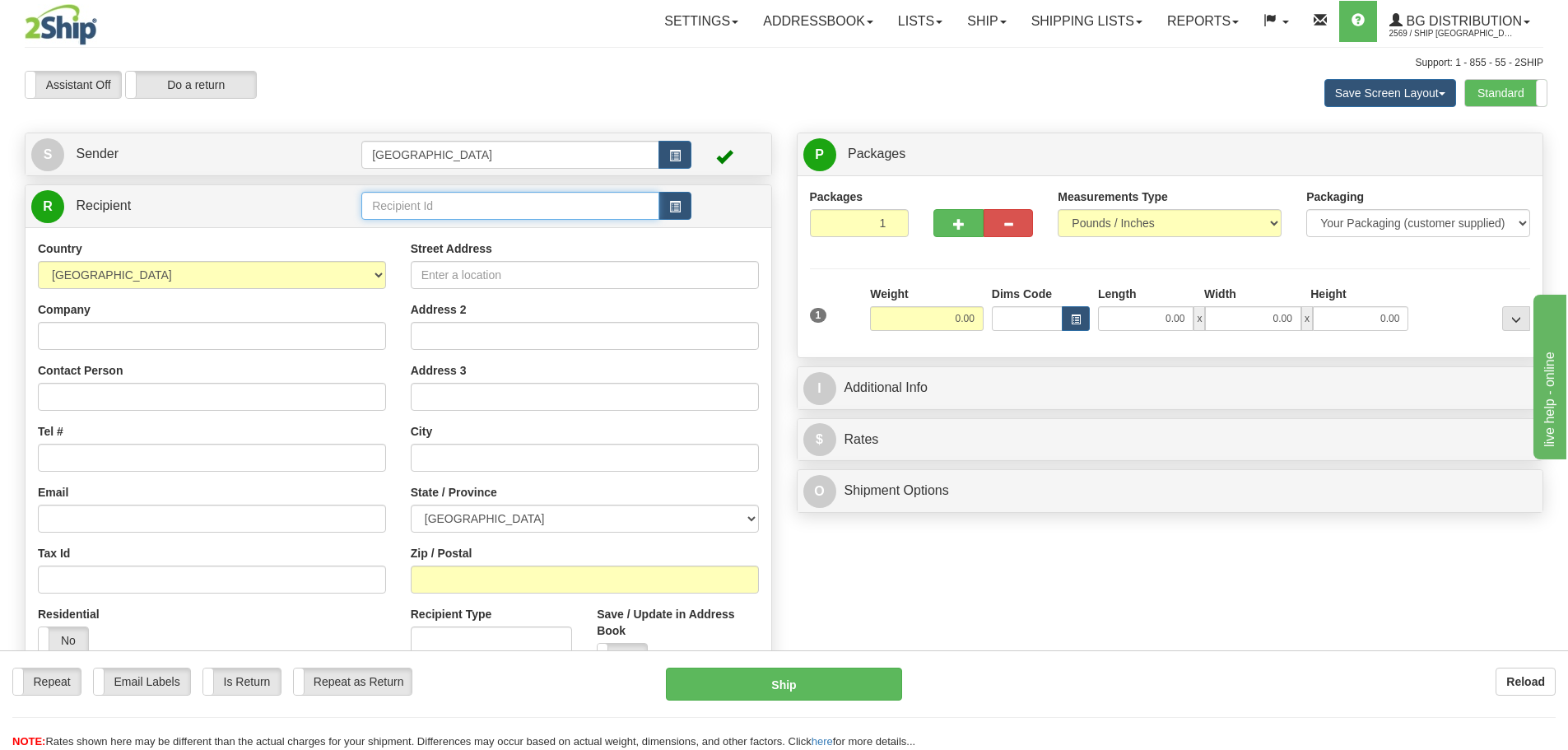
click at [468, 205] on input "text" at bounding box center [510, 206] width 298 height 28
click at [386, 229] on div "910698" at bounding box center [507, 231] width 282 height 18
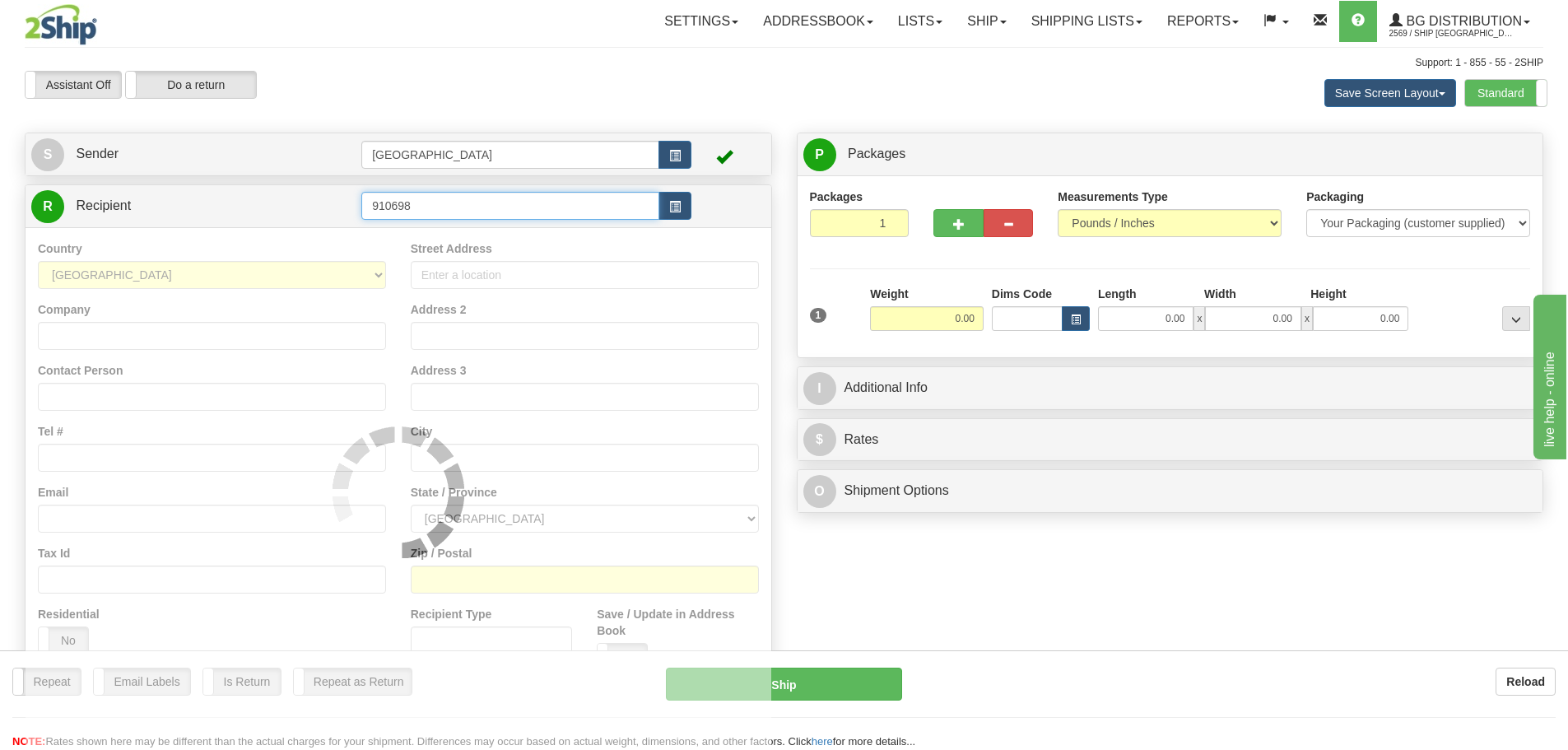
type input "910698"
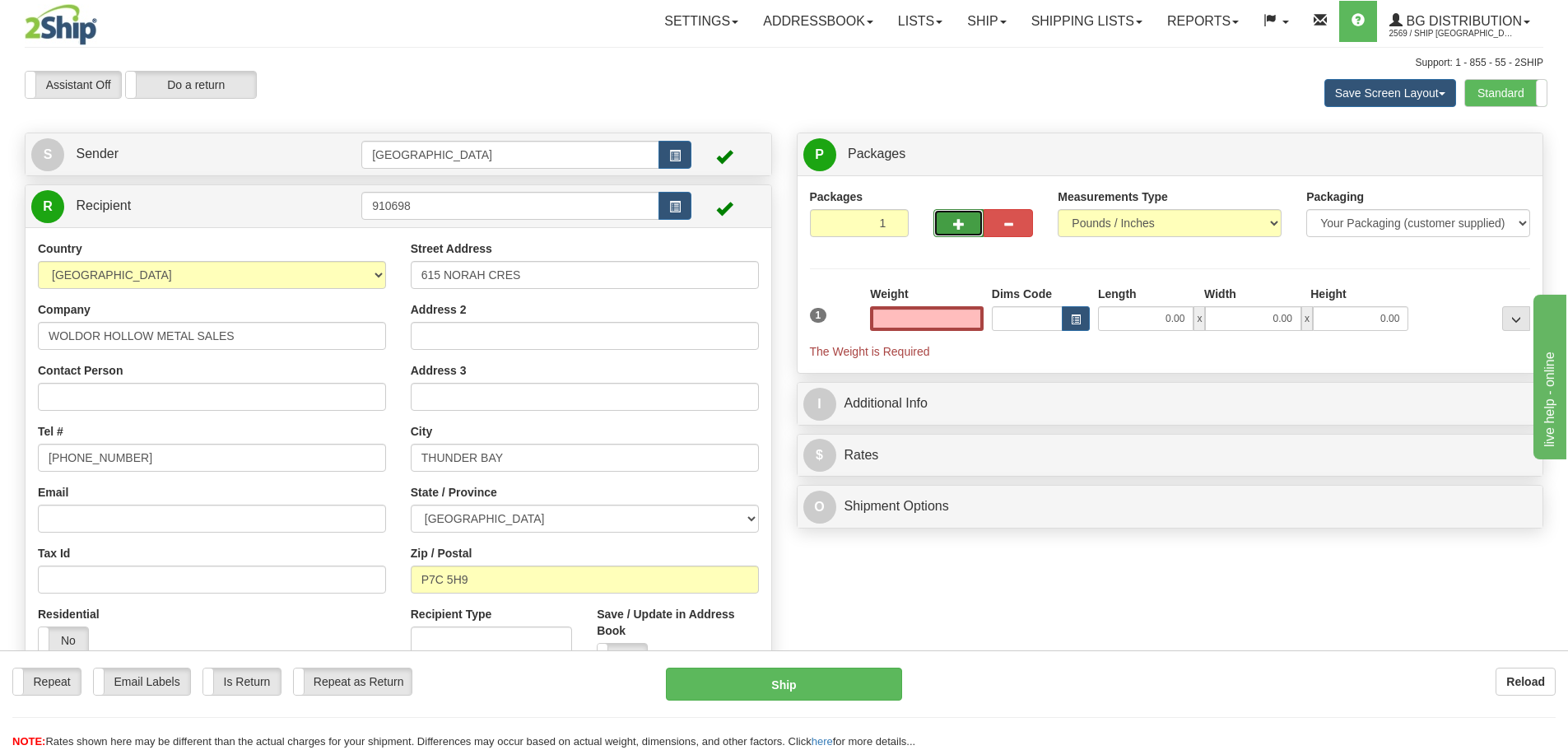
type input "0.00"
click at [957, 226] on span "button" at bounding box center [959, 224] width 12 height 11
type input "4"
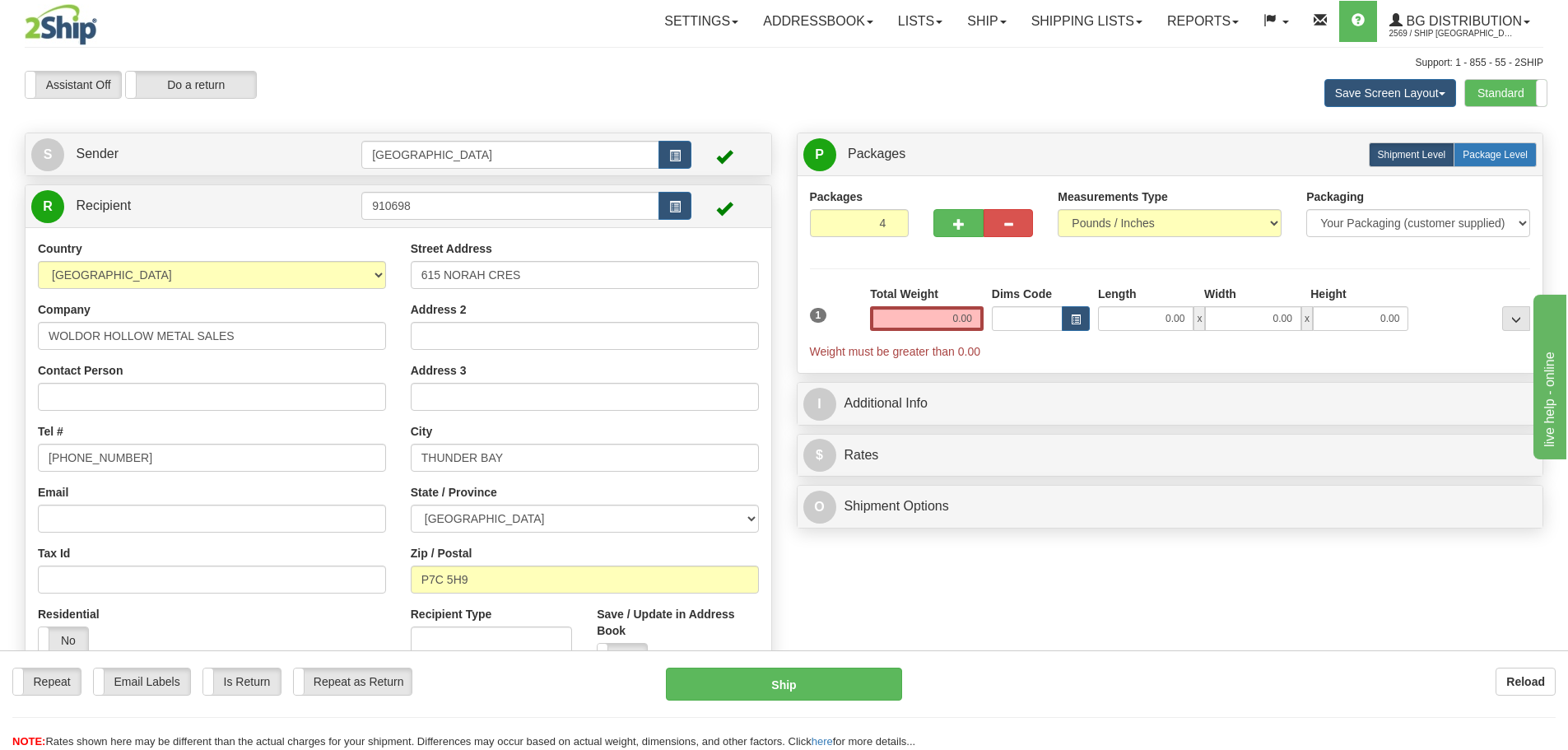
click at [1501, 151] on span "Package Level" at bounding box center [1495, 155] width 65 height 12
radio input "true"
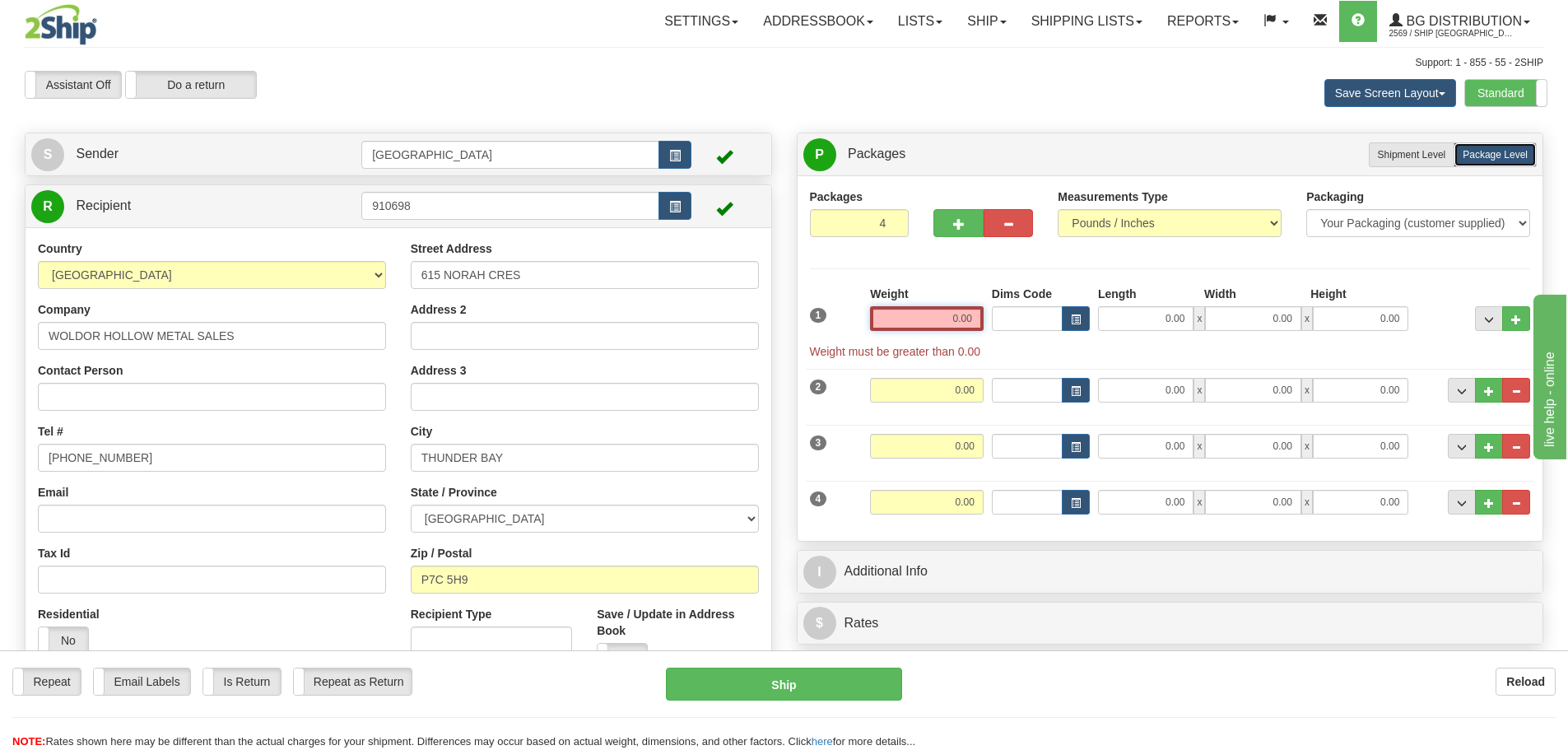
click at [973, 313] on input "0.00" at bounding box center [927, 318] width 114 height 25
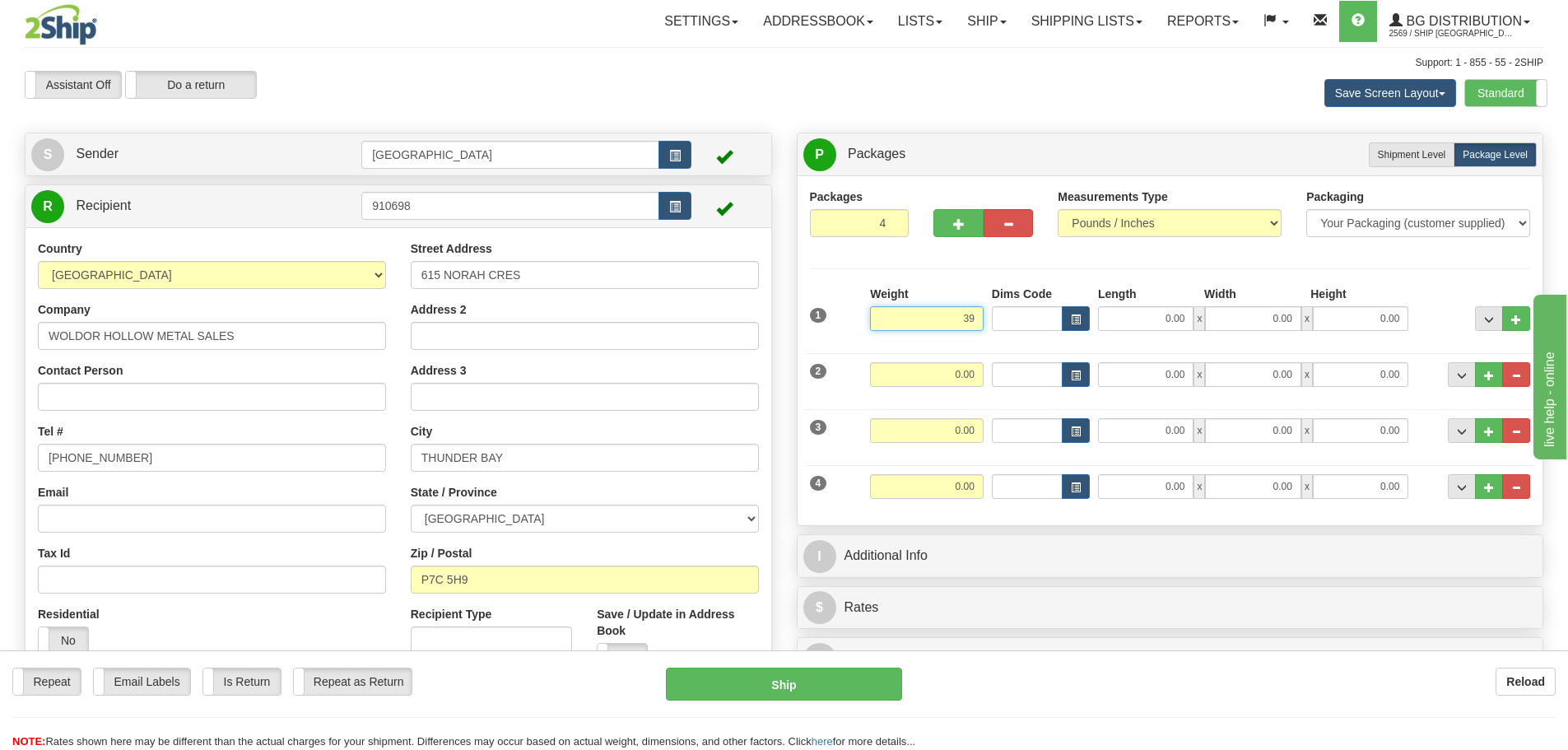
type input "39.00"
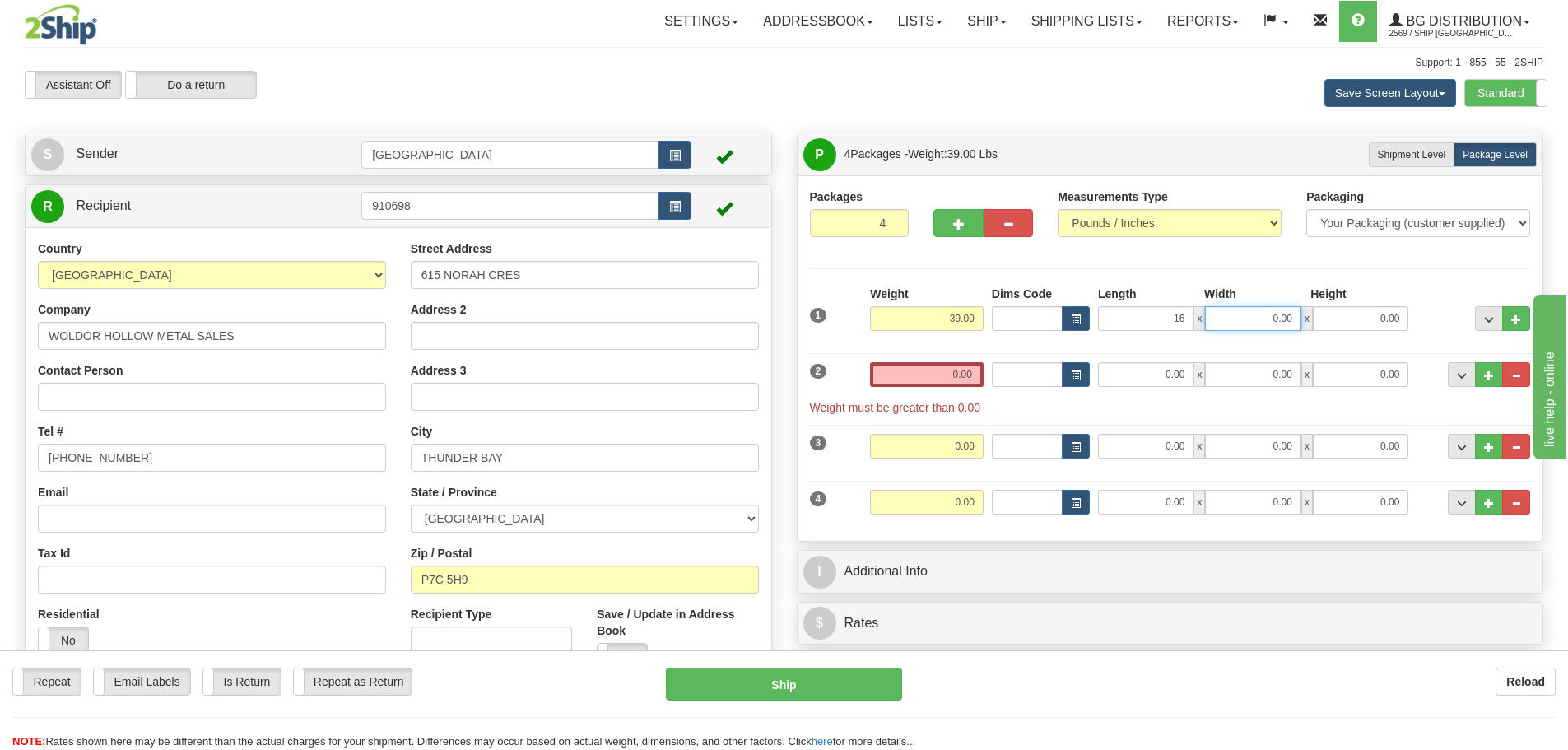
type input "16.00"
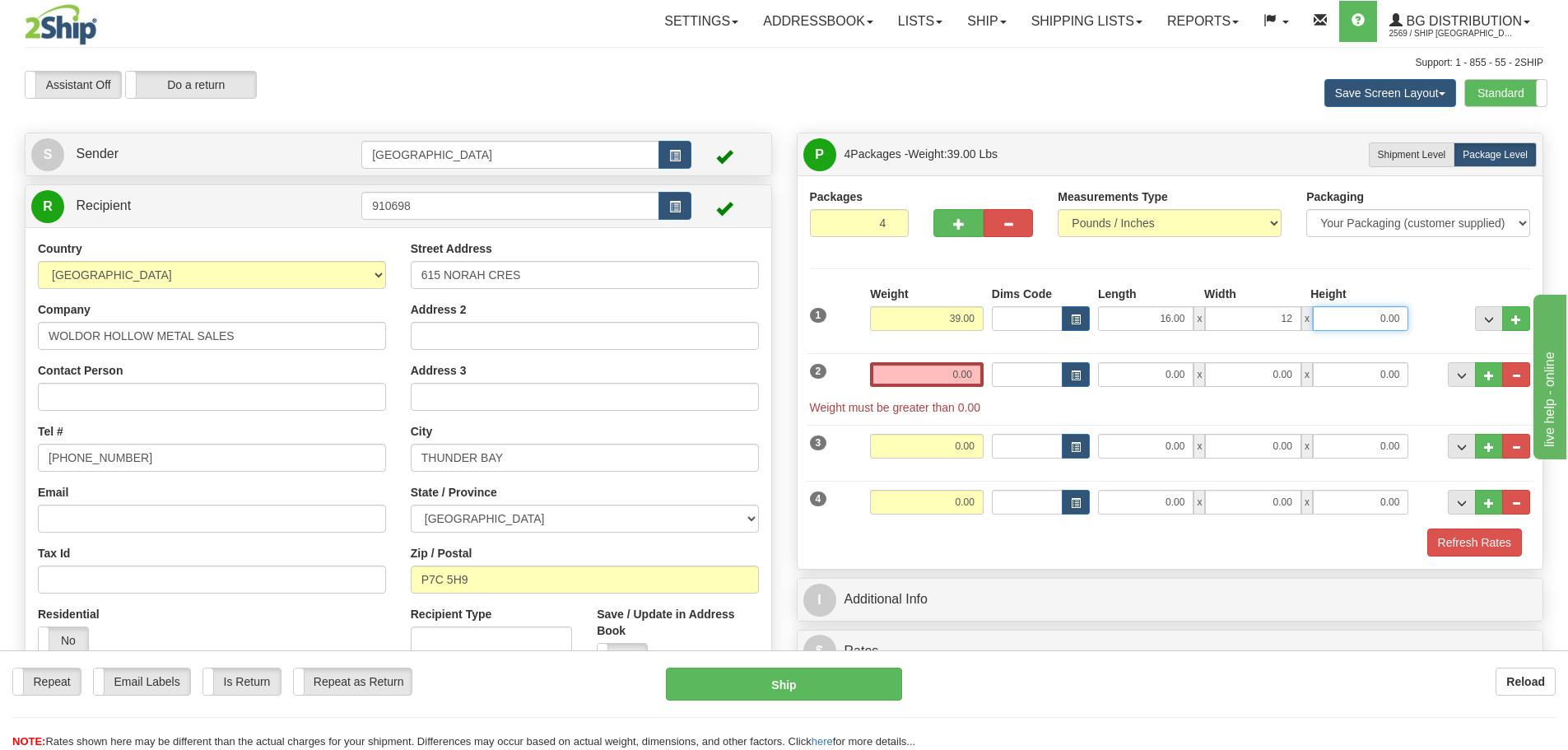
type input "12.00"
type input "10.00"
click at [974, 378] on input "0.00" at bounding box center [927, 374] width 114 height 25
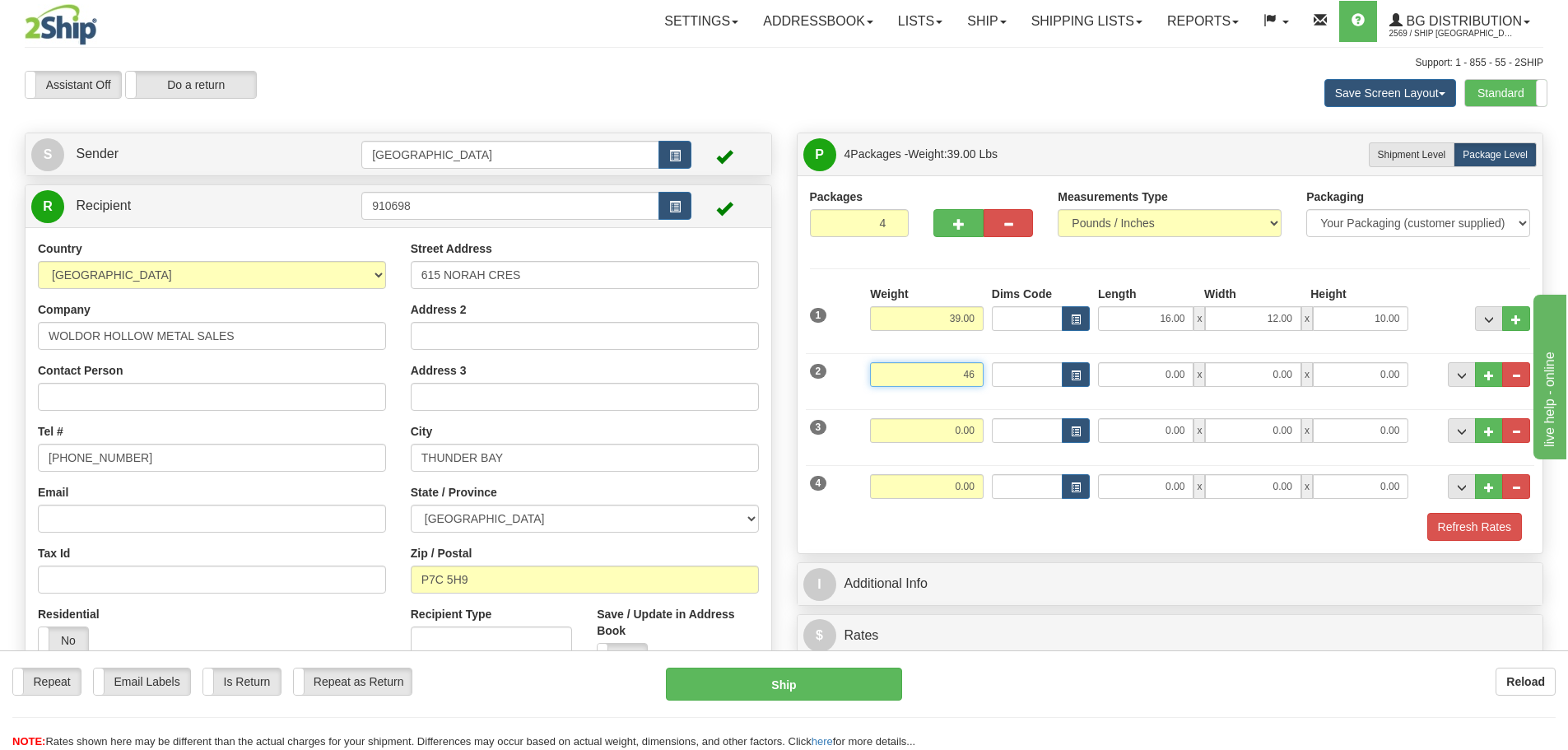
type input "46.00"
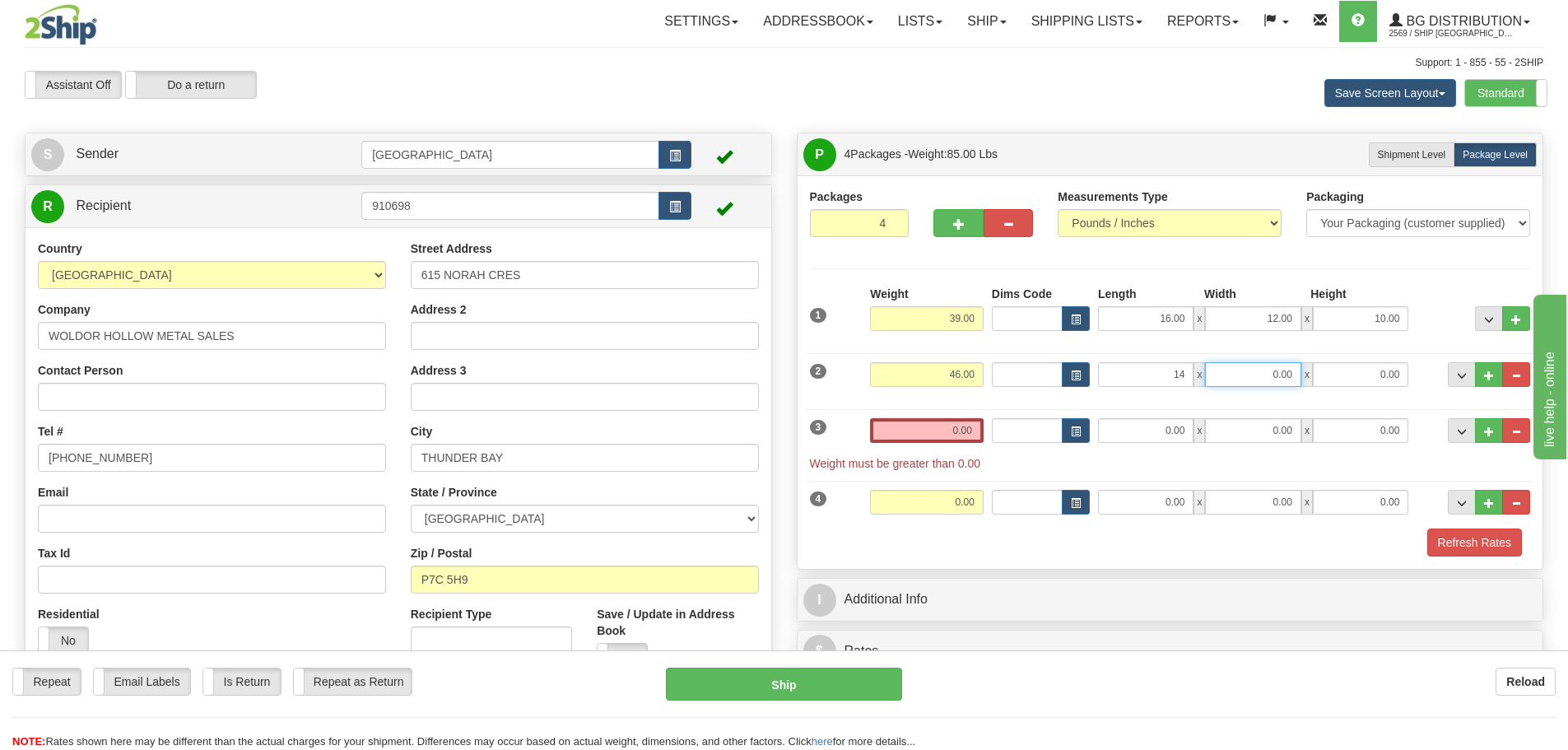
type input "14.00"
type input "9.00"
click at [975, 433] on input "0.00" at bounding box center [927, 430] width 114 height 25
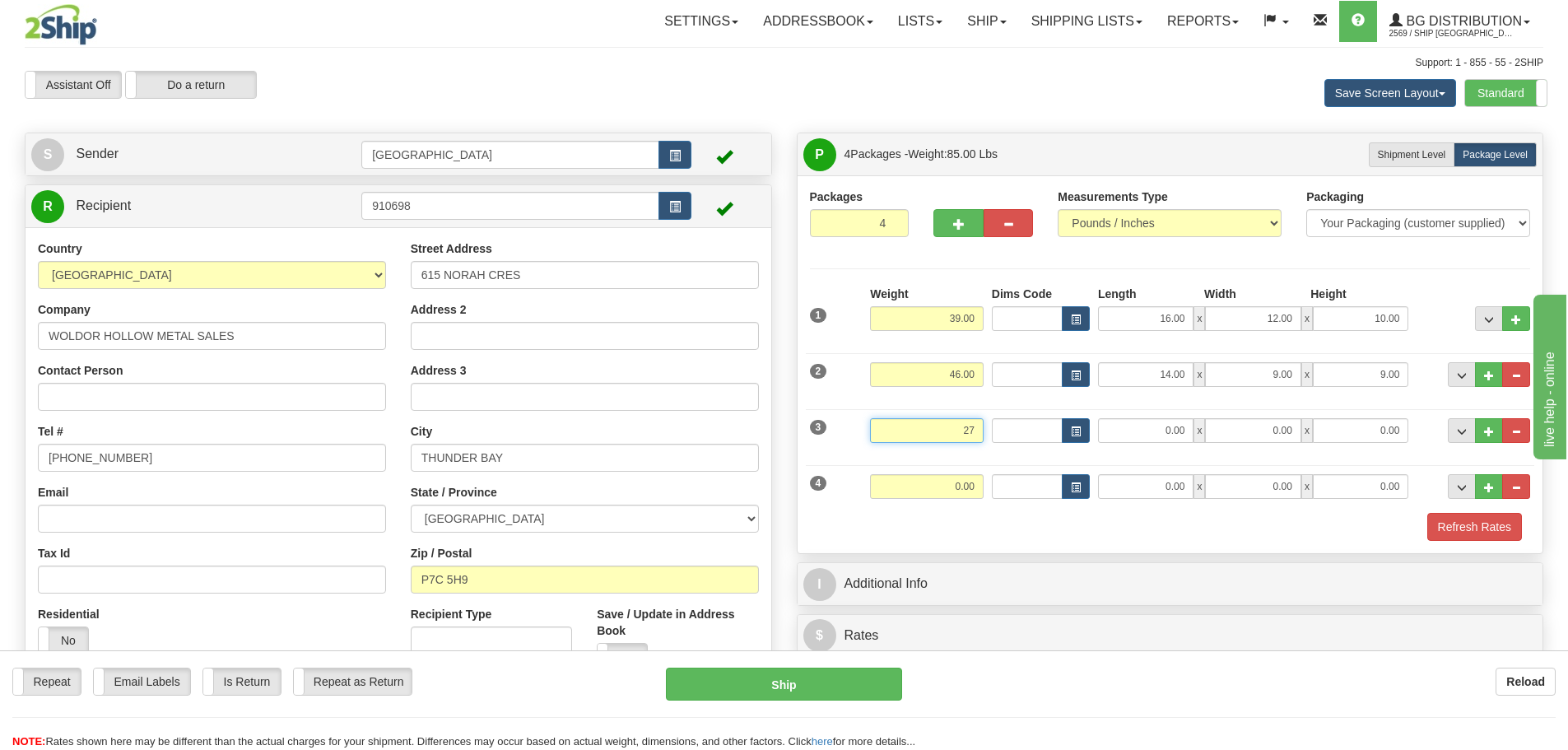
type input "27.00"
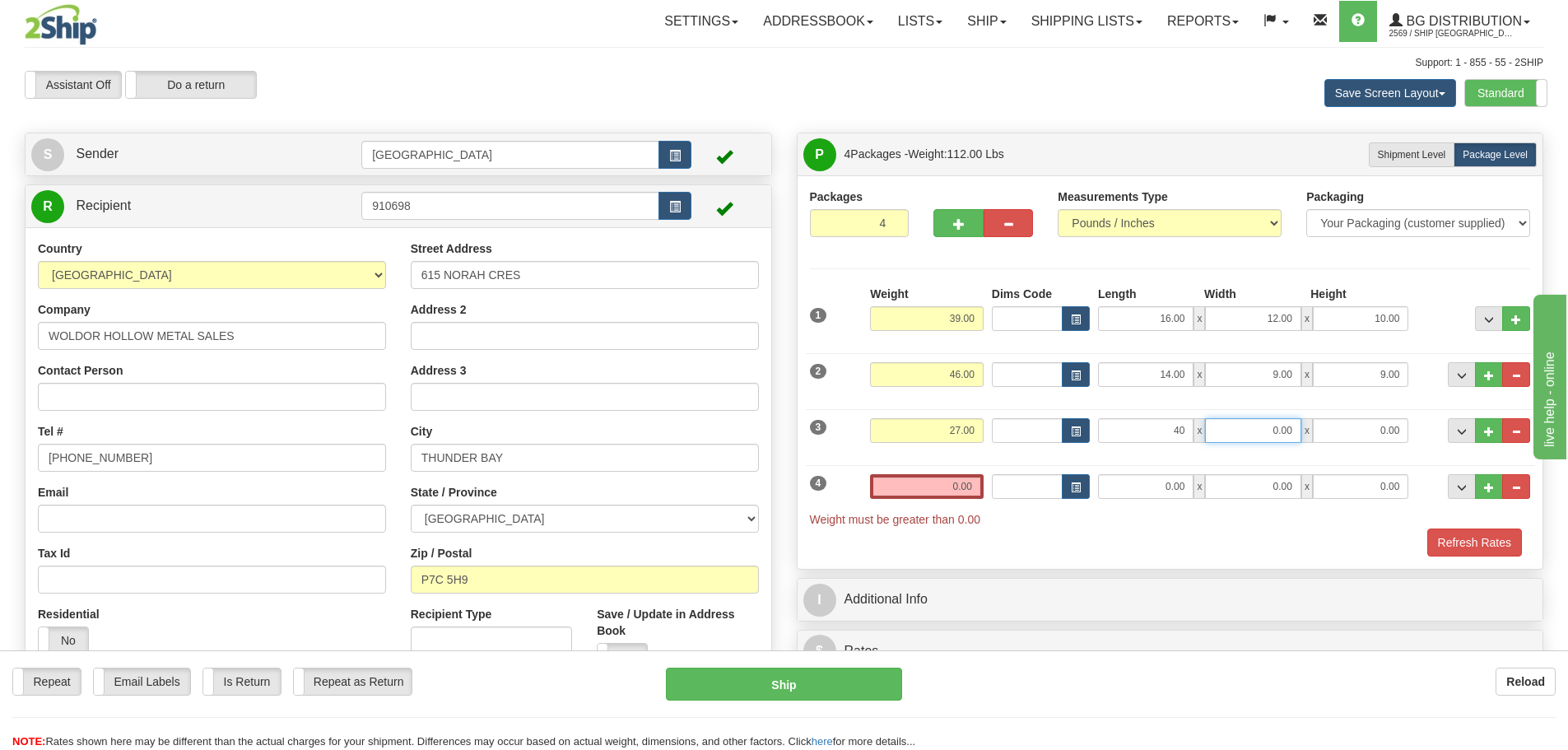
type input "40.00"
type input "11.00"
type input "12.00"
click at [972, 484] on input "0.00" at bounding box center [927, 486] width 114 height 25
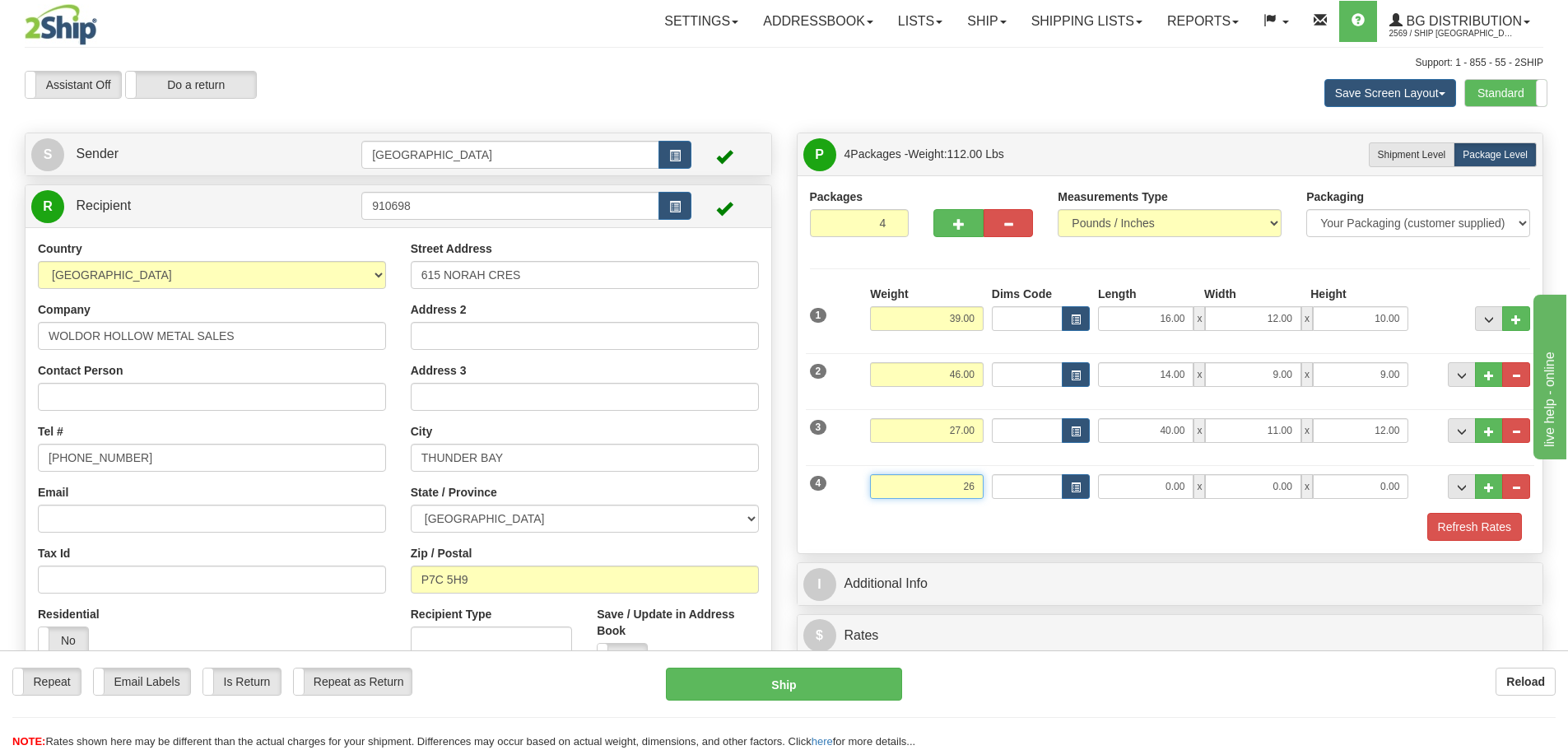
type input "26.00"
type input "96.00"
type input "4.00"
click at [1472, 526] on button "Refresh Rates" at bounding box center [1474, 527] width 95 height 28
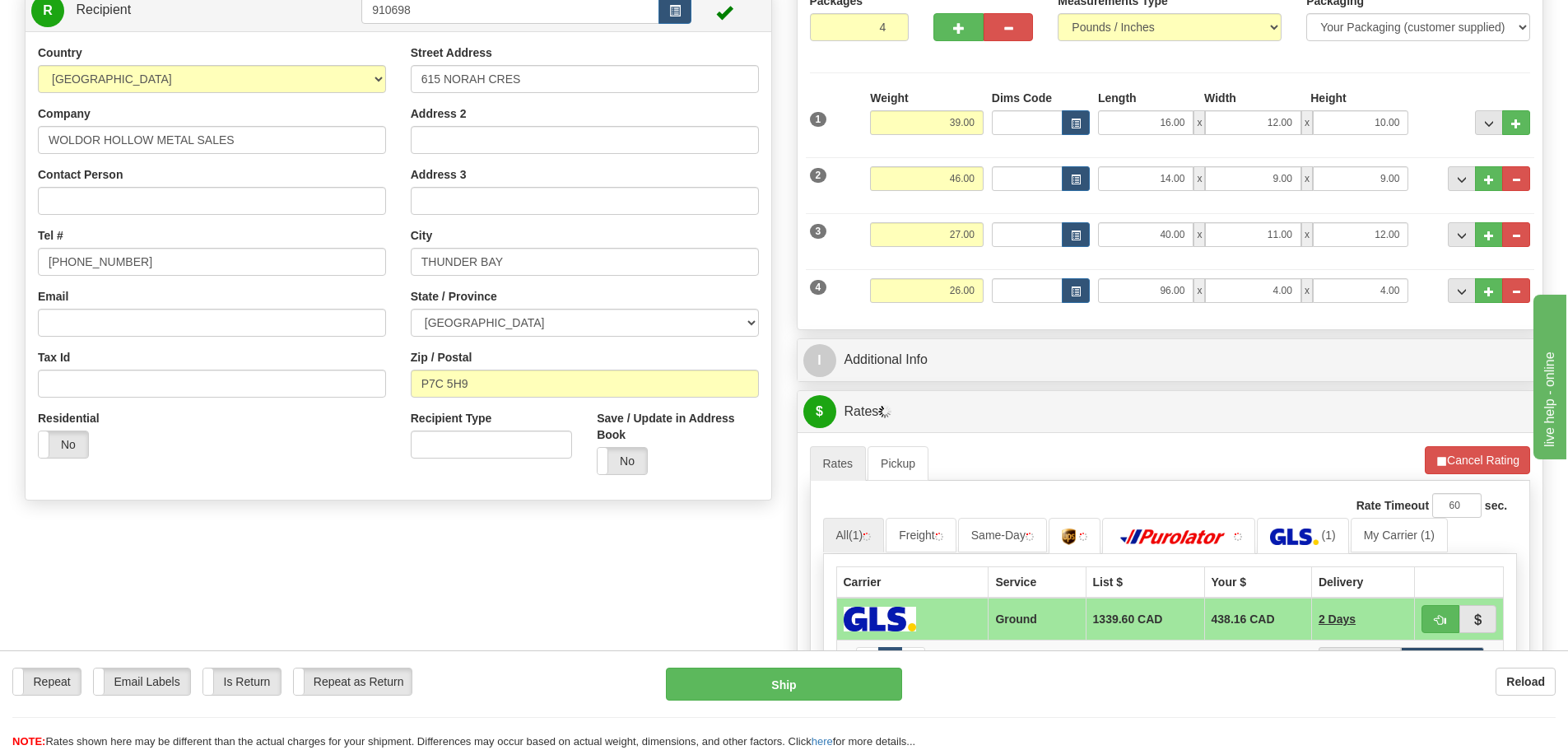
scroll to position [247, 0]
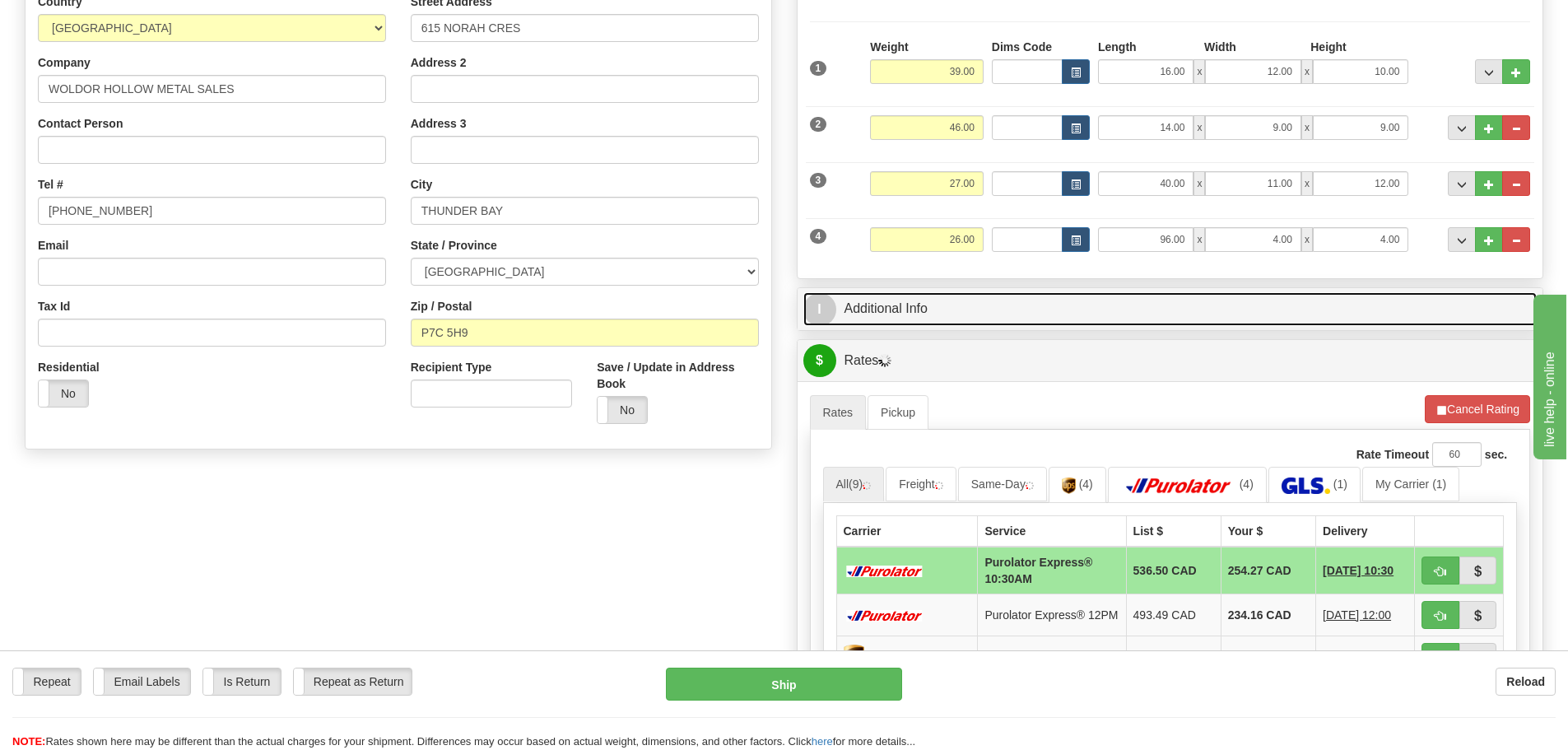
click at [1096, 307] on link "I Additional Info" at bounding box center [1170, 309] width 734 height 34
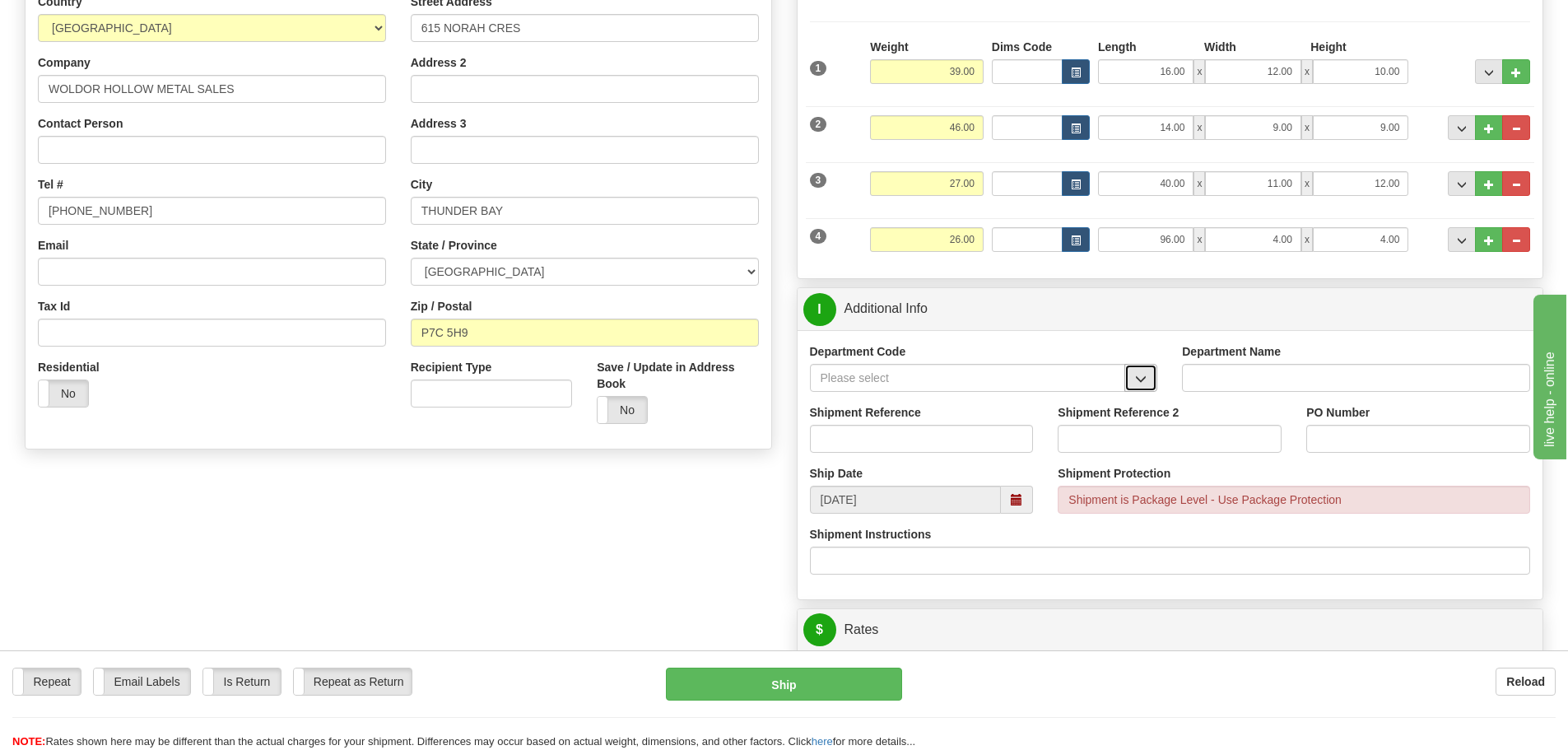
click at [1143, 379] on span "button" at bounding box center [1141, 379] width 12 height 11
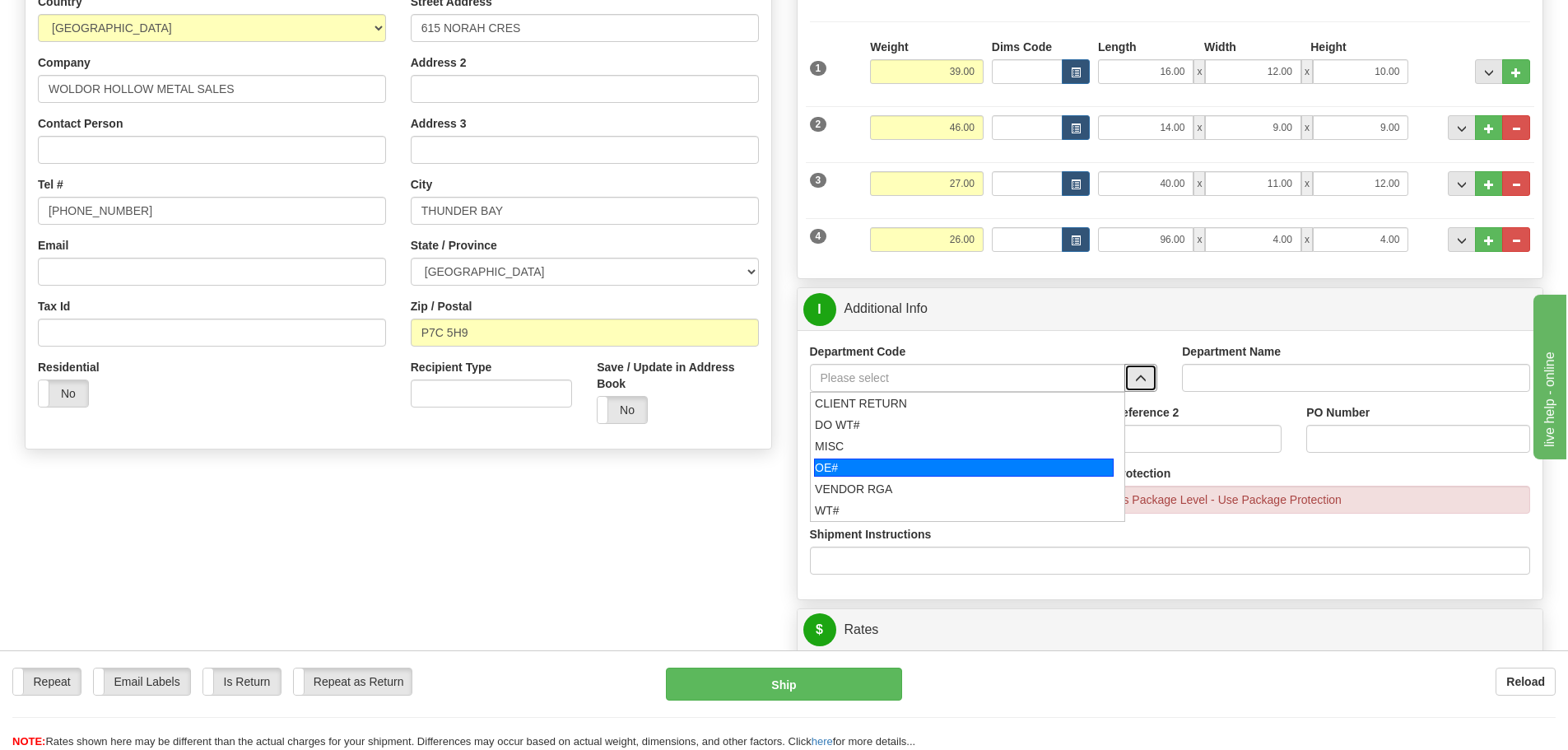
click at [975, 460] on div "OE#" at bounding box center [964, 468] width 300 height 18
type input "OE#"
type input "ORDERS"
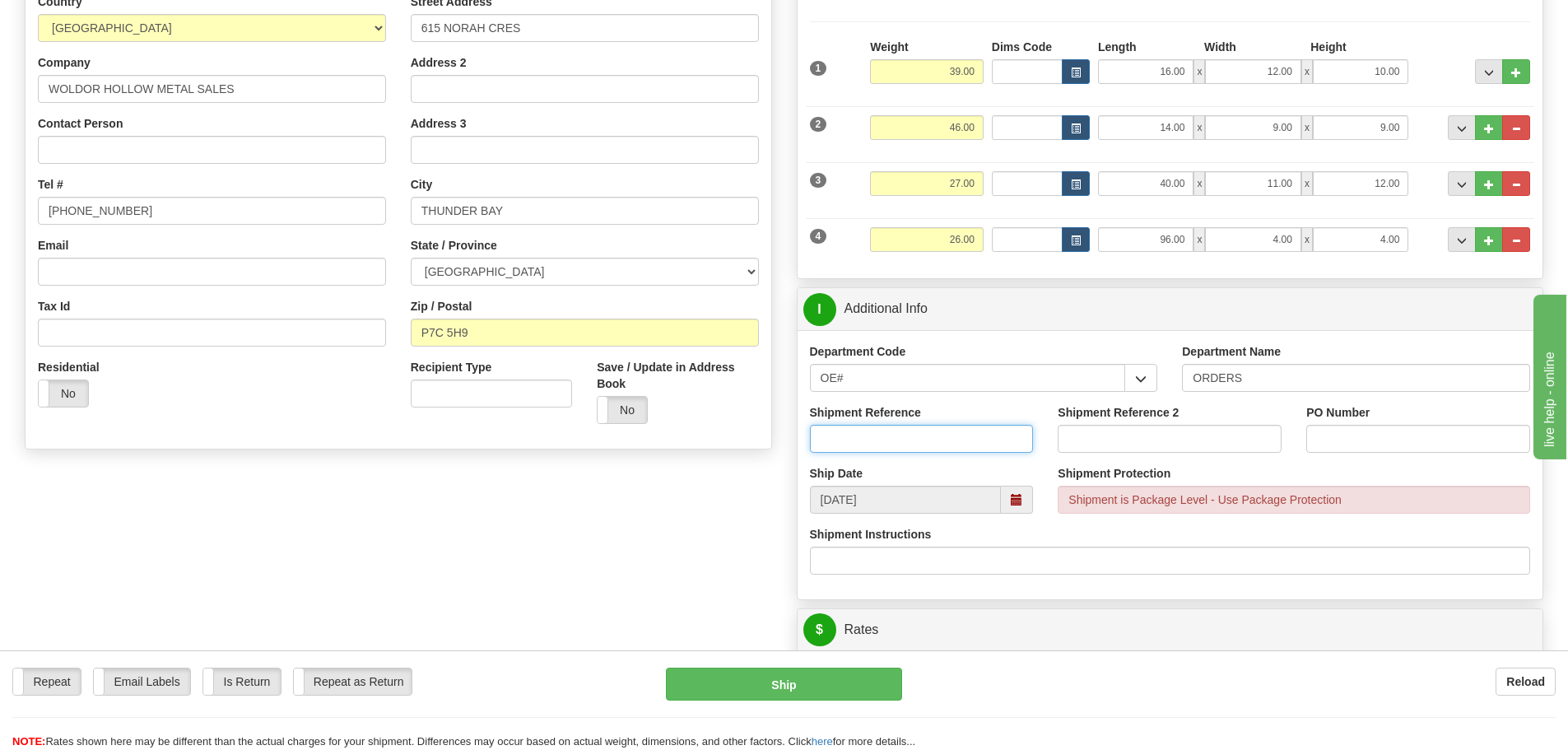
click at [930, 440] on input "Shipment Reference" at bounding box center [922, 439] width 224 height 28
type input "90041040-00"
click at [1359, 436] on input "PO Number" at bounding box center [1418, 439] width 224 height 28
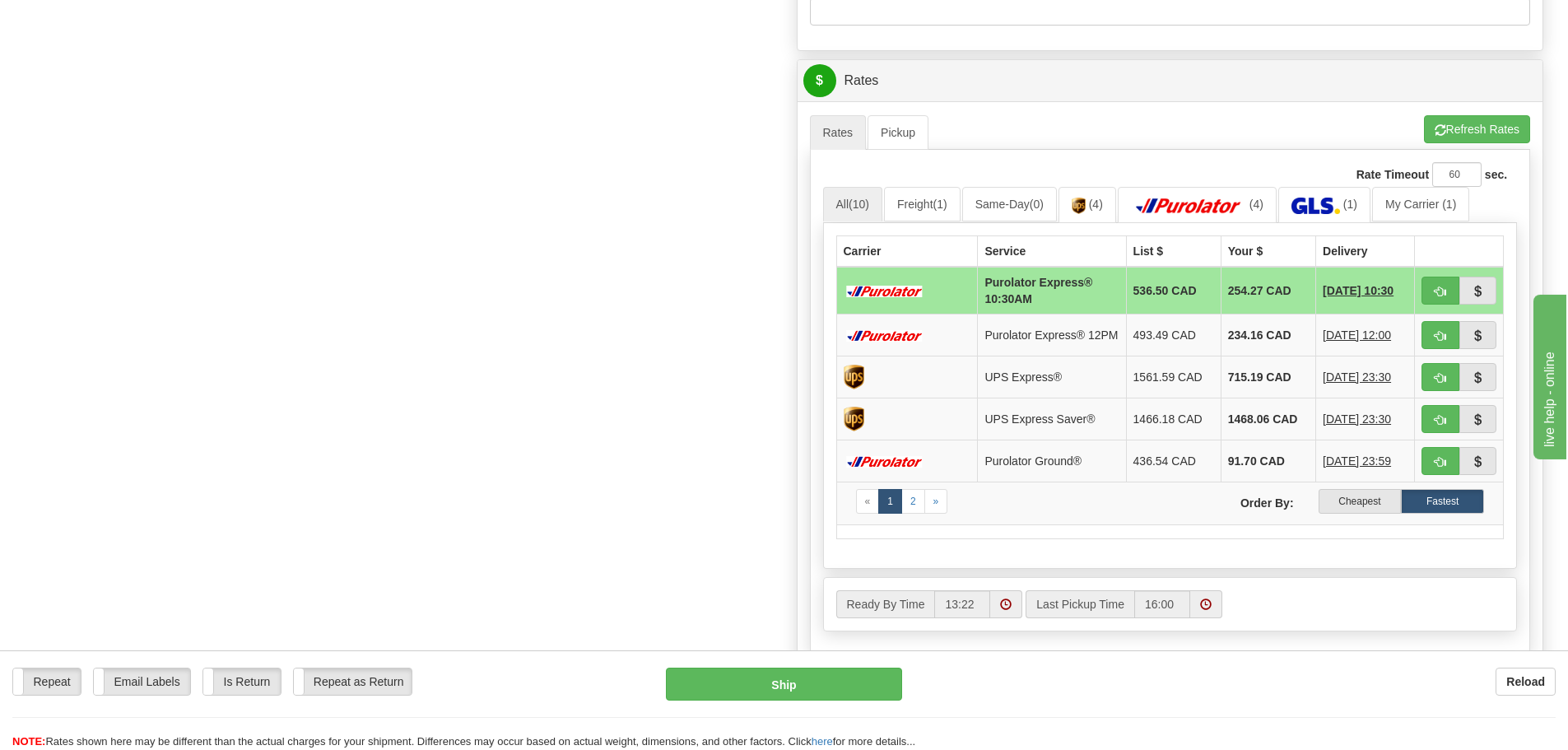
scroll to position [823, 0]
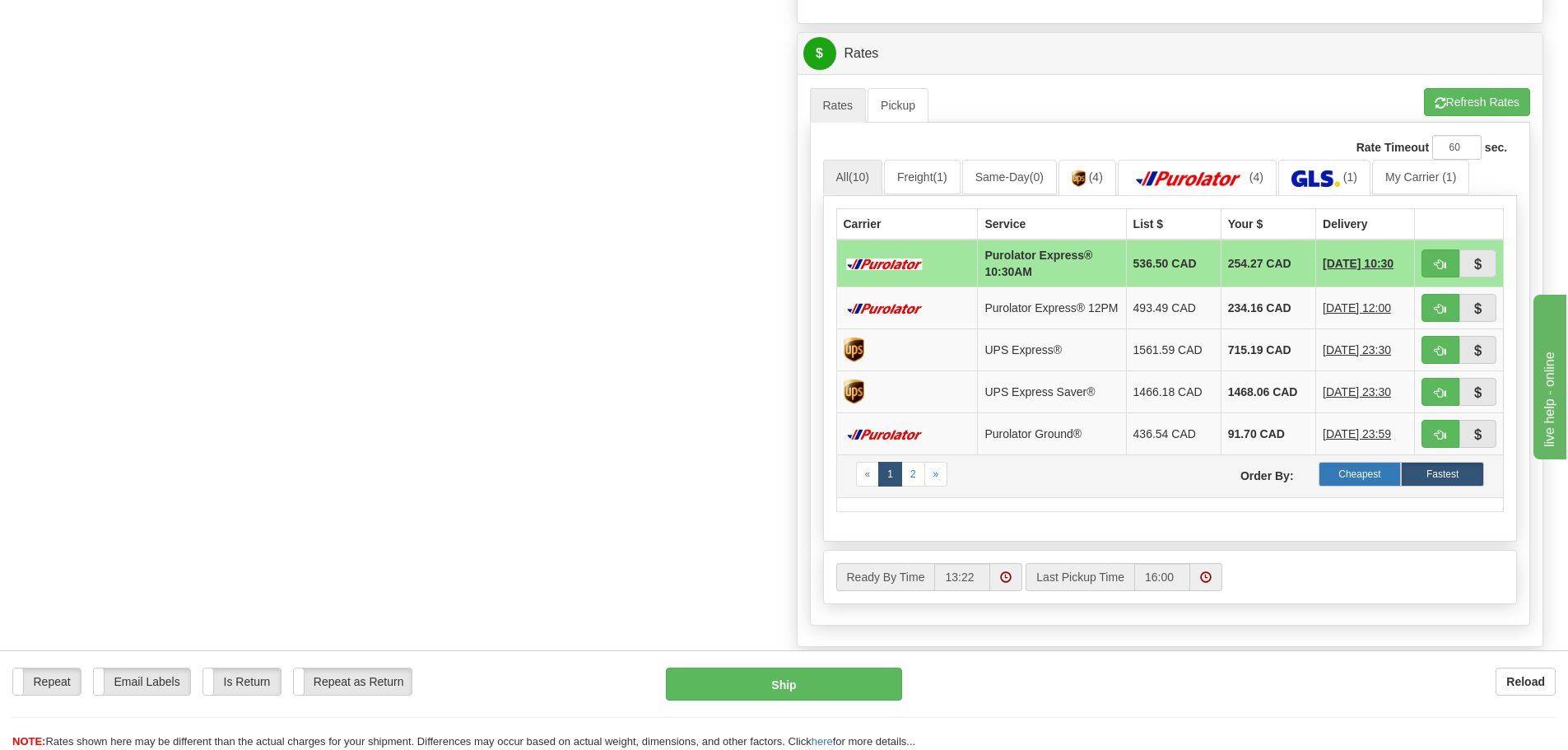
type input "39505"
click at [1353, 479] on label "Cheapest" at bounding box center [1360, 474] width 83 height 25
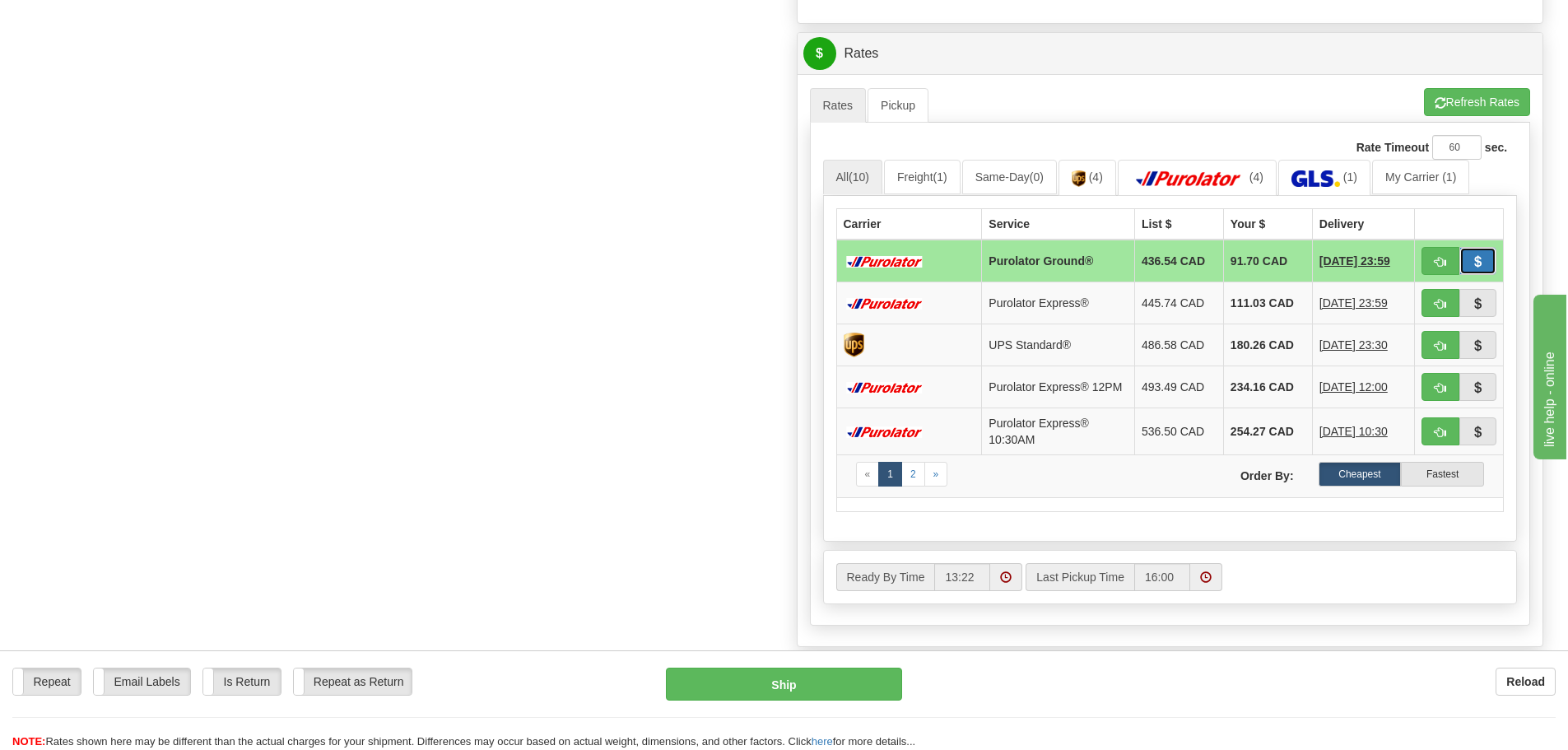
click at [1475, 260] on span "button" at bounding box center [1478, 262] width 12 height 11
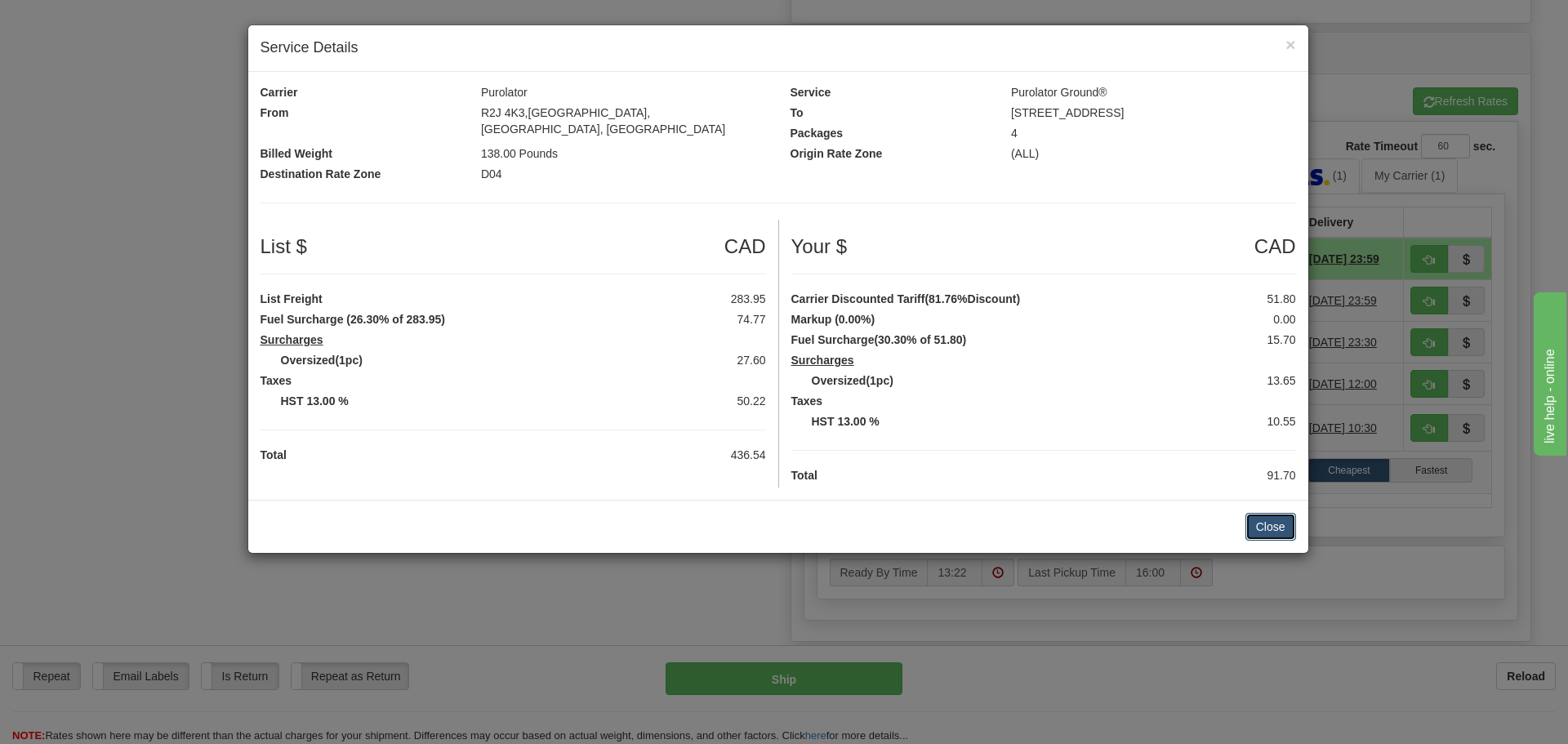
click at [1264, 513] on button "Close" at bounding box center [1270, 527] width 51 height 28
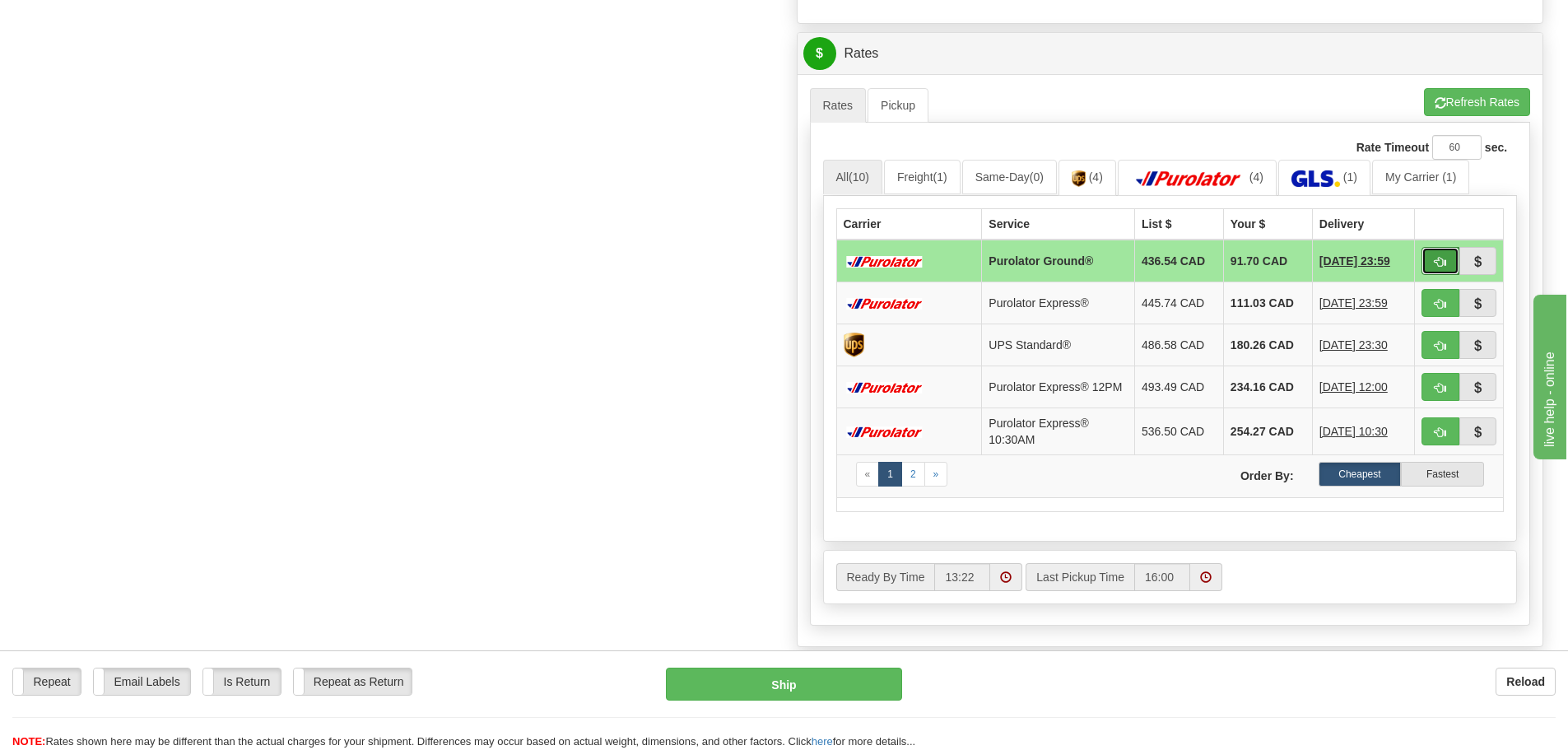
click at [1438, 261] on span "button" at bounding box center [1441, 262] width 12 height 11
type input "260"
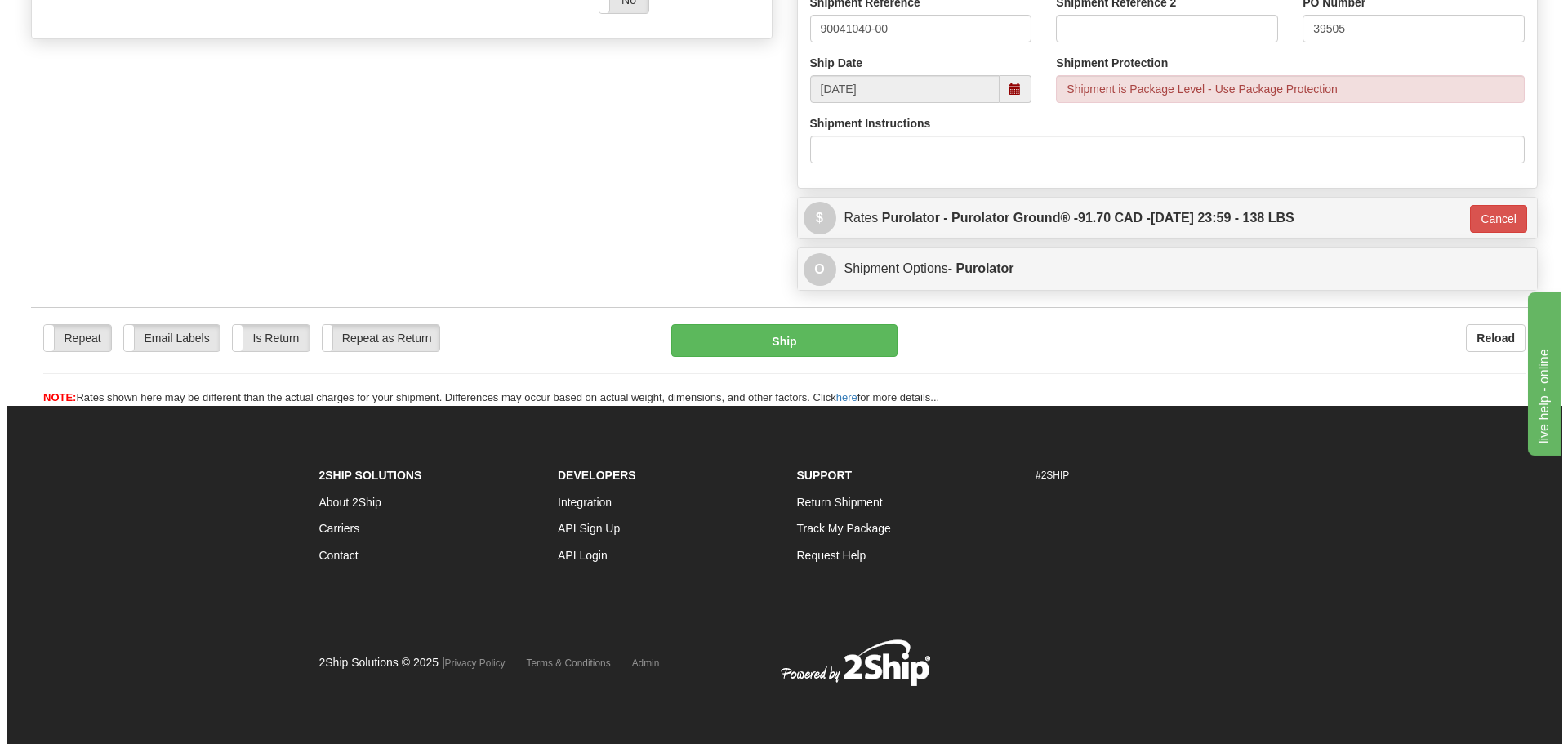
scroll to position [653, 0]
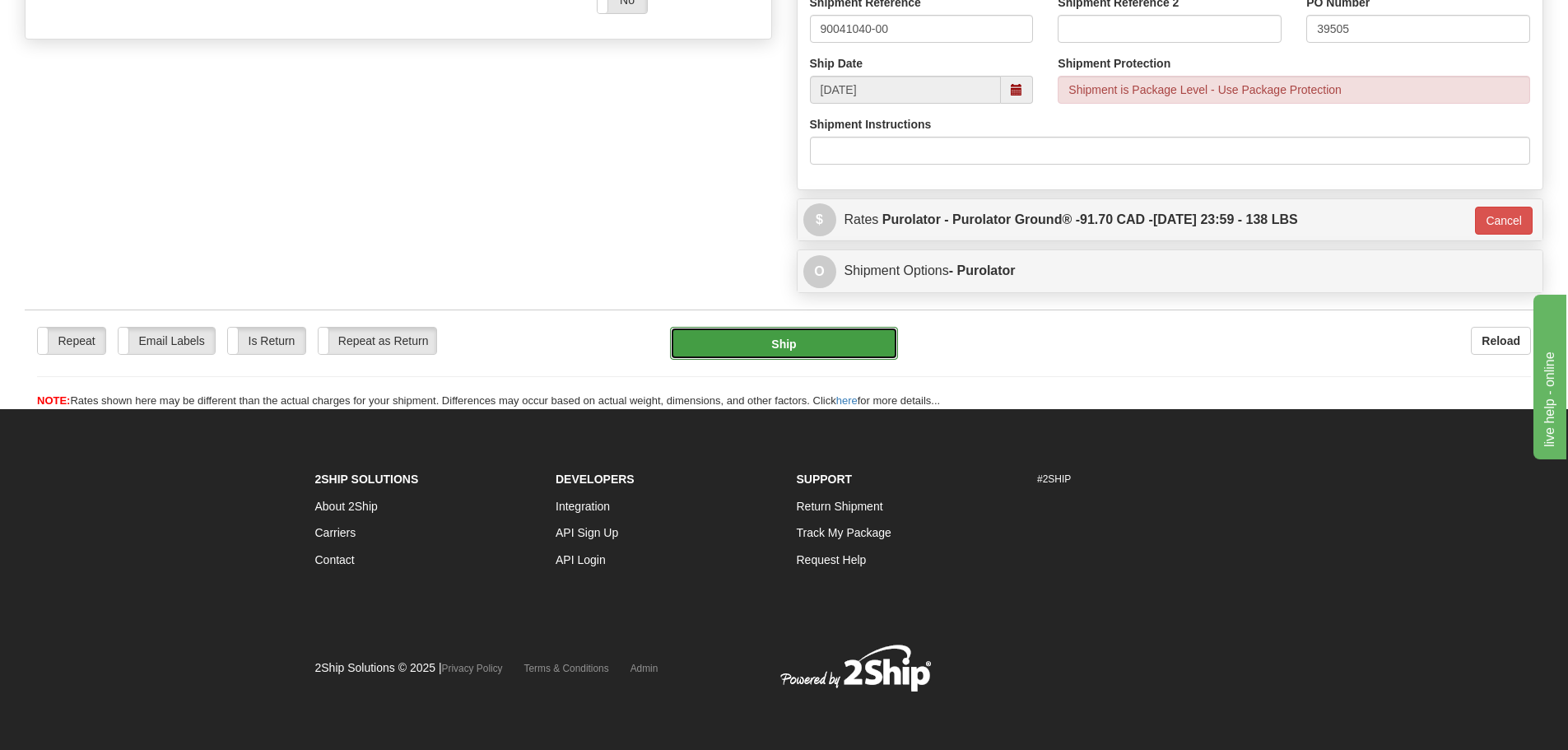
click at [808, 338] on button "Ship" at bounding box center [784, 343] width 228 height 33
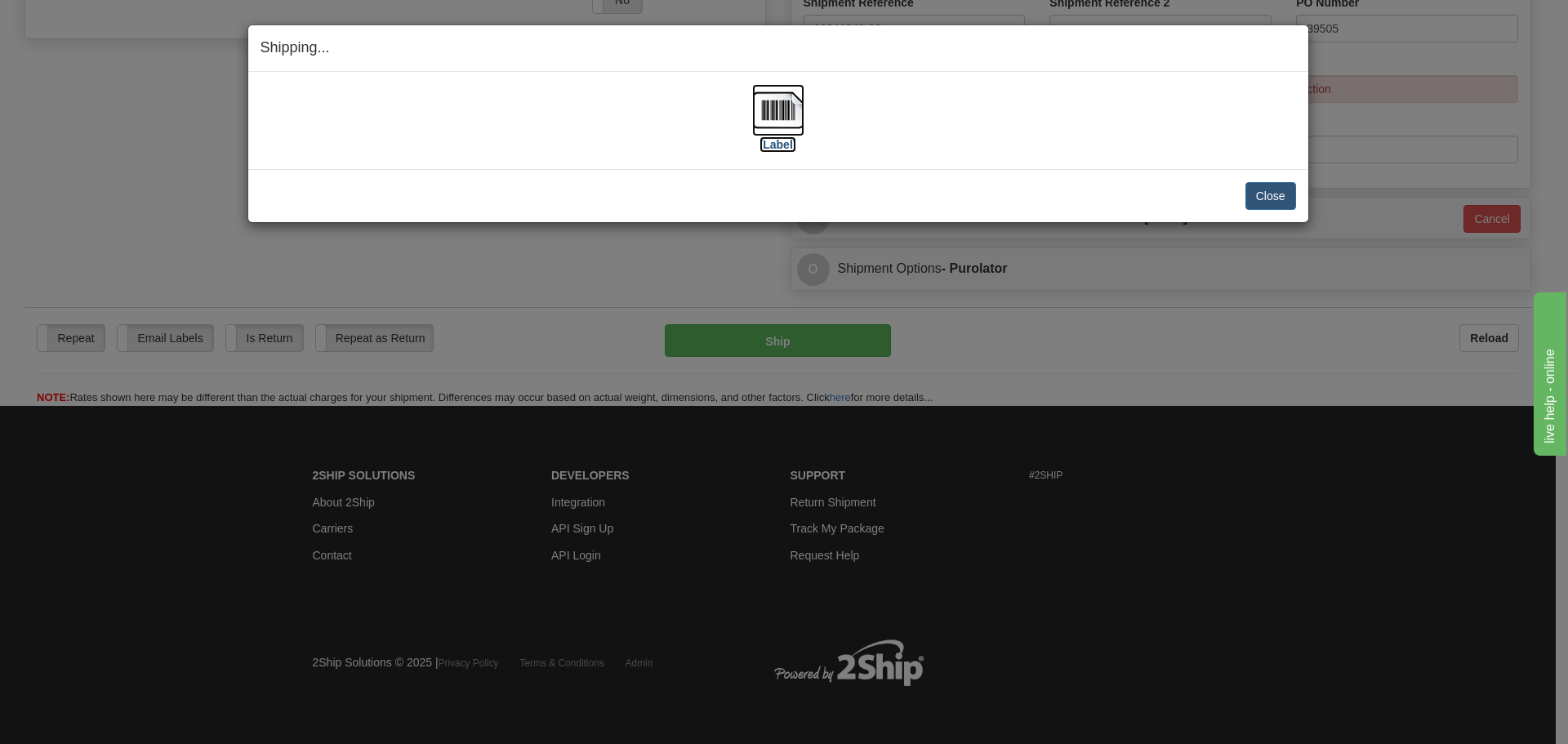
click at [781, 143] on label "[Label]" at bounding box center [779, 144] width 38 height 16
click at [1268, 200] on button "Close" at bounding box center [1270, 196] width 51 height 28
